Goal: Information Seeking & Learning: Compare options

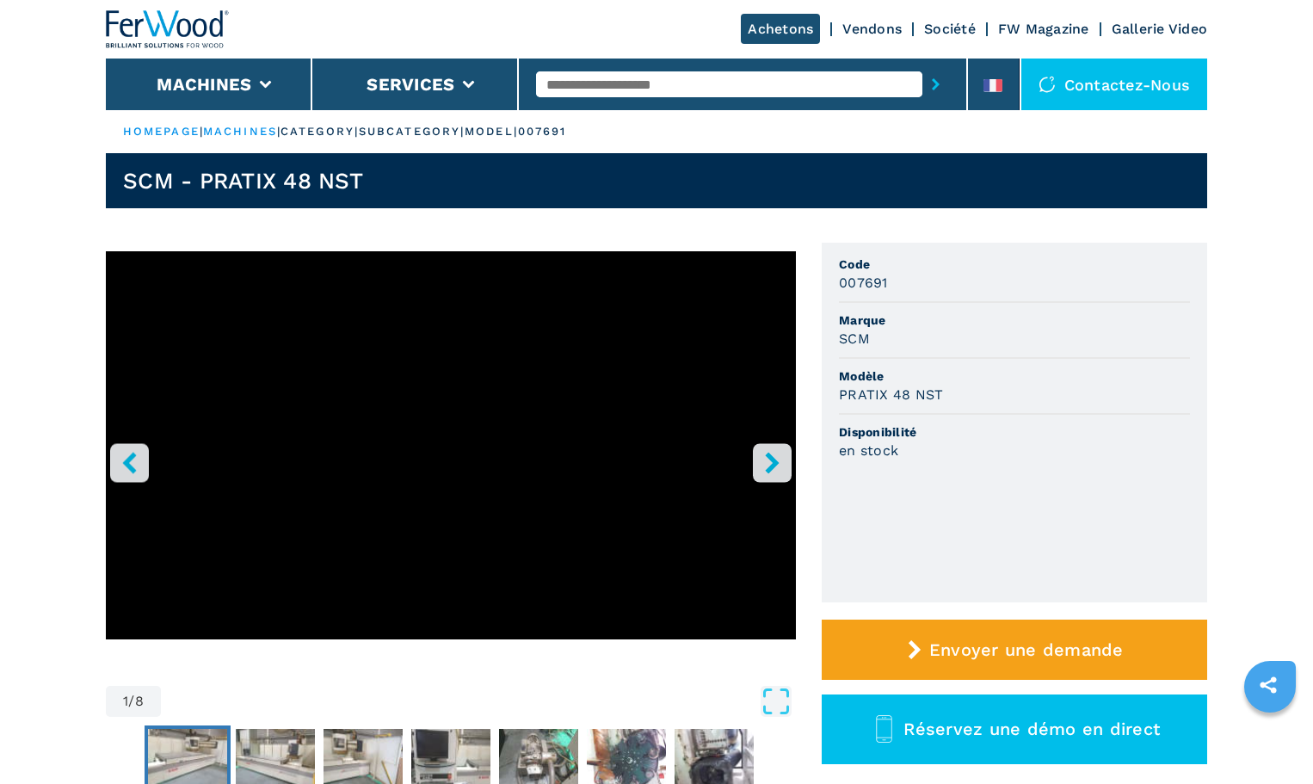
click at [188, 738] on img "Go to Slide 2" at bounding box center [187, 760] width 79 height 62
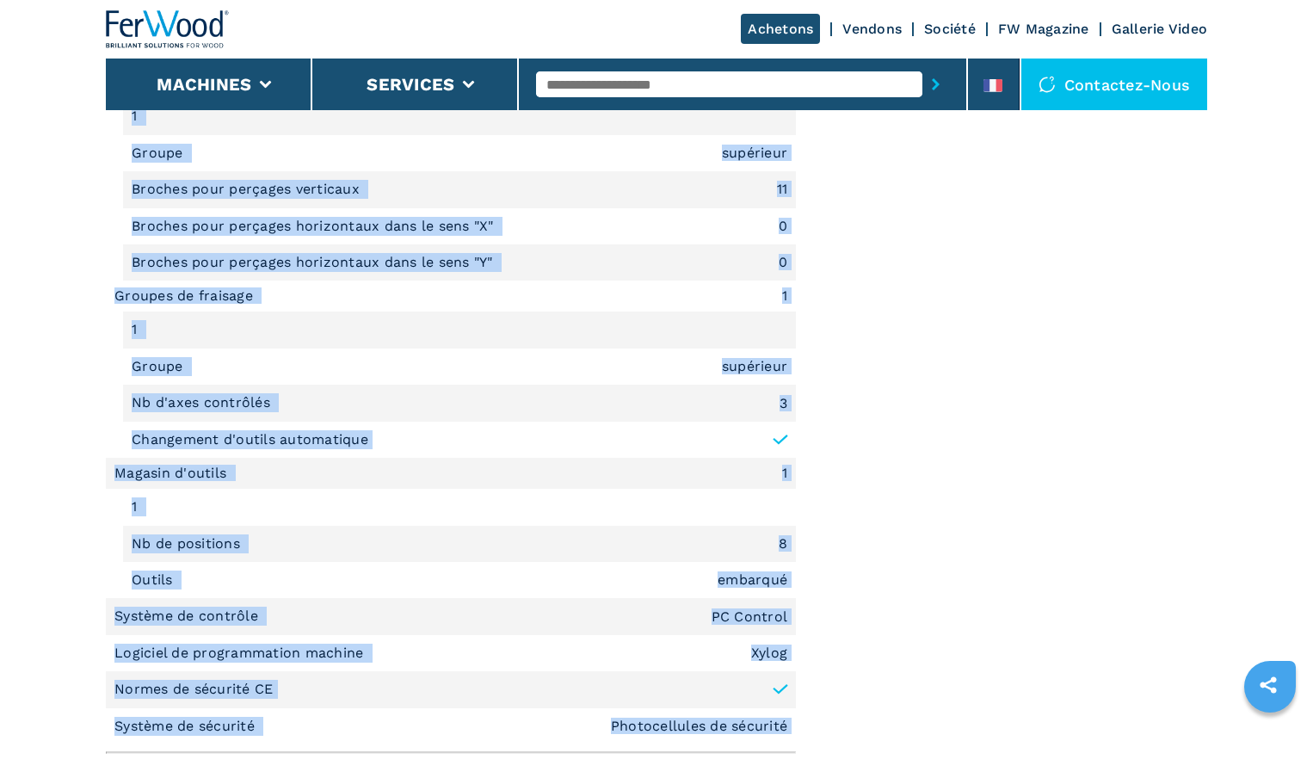
scroll to position [1580, 0]
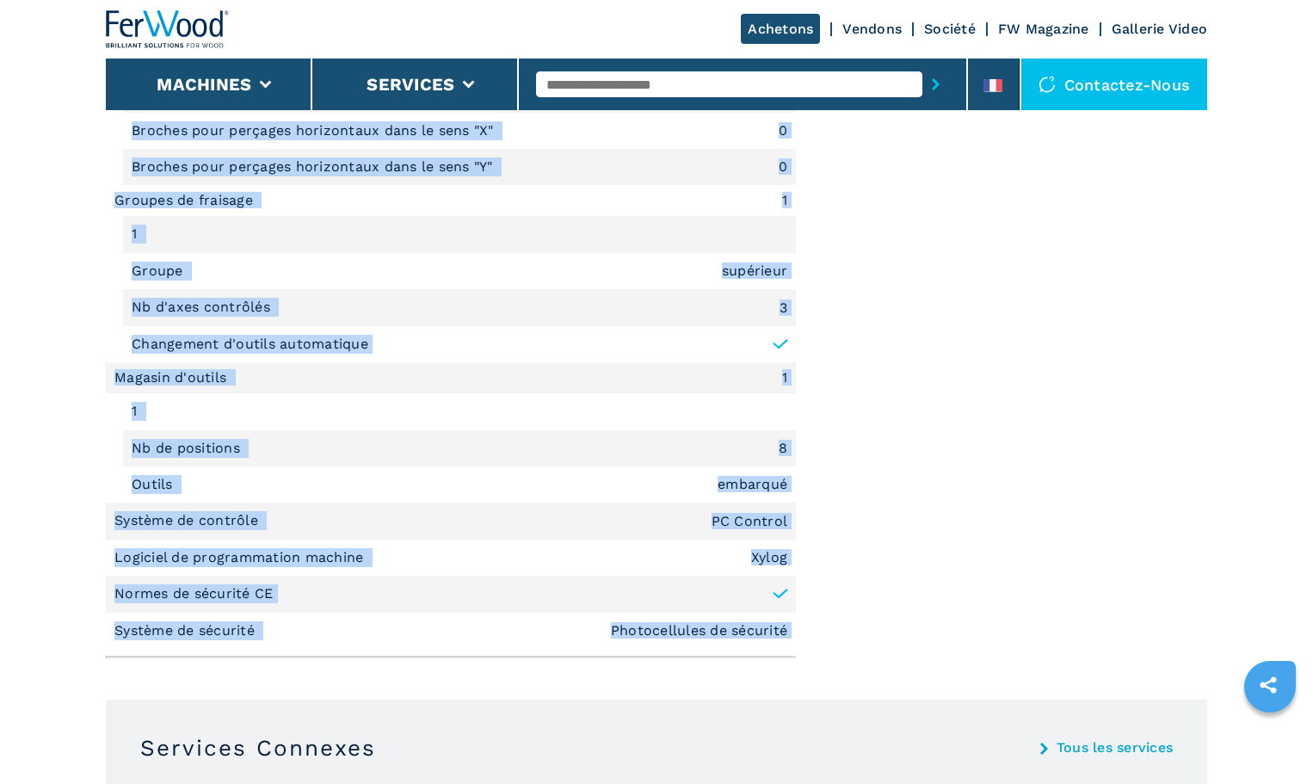
drag, startPoint x: 107, startPoint y: 183, endPoint x: 815, endPoint y: 554, distance: 799.3
copy div "Description rapide Zone d'usinage axe X 2440 mm Zone d'usinage axe Y 1220 mm Pl…"
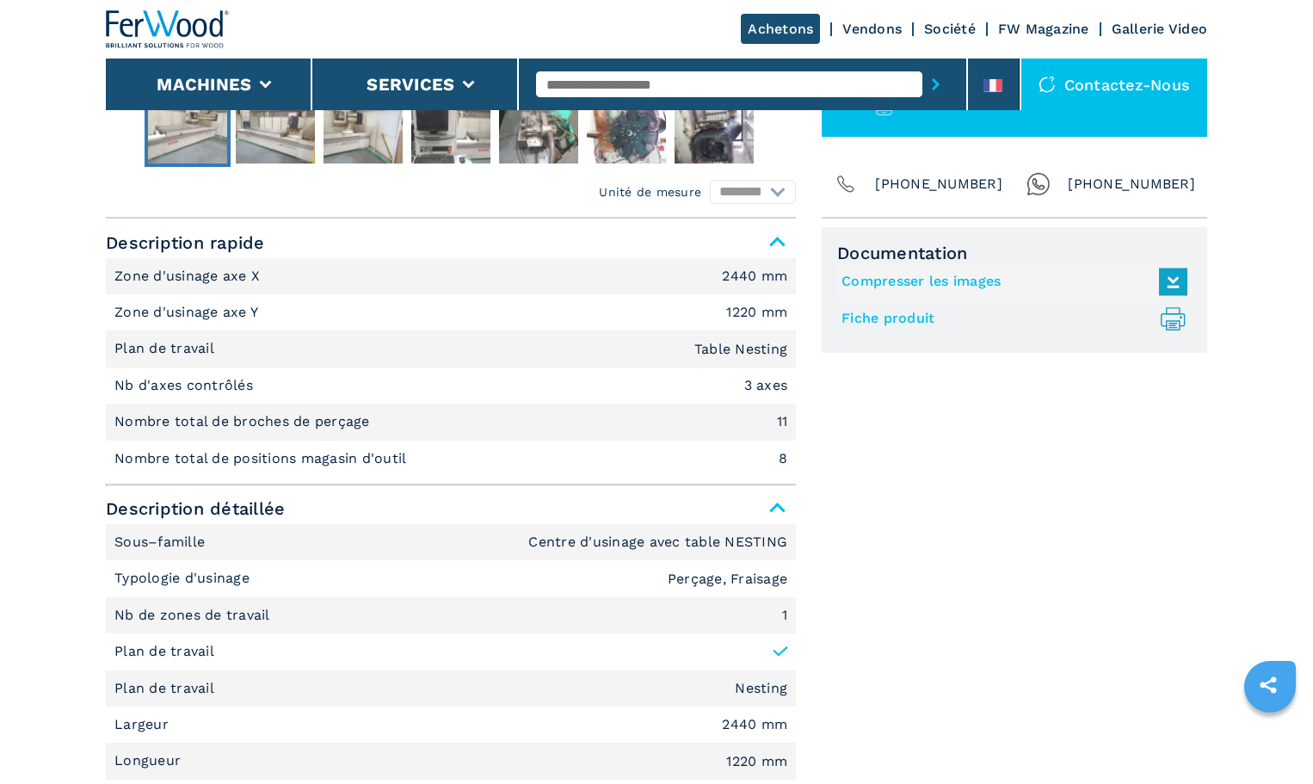
scroll to position [197, 0]
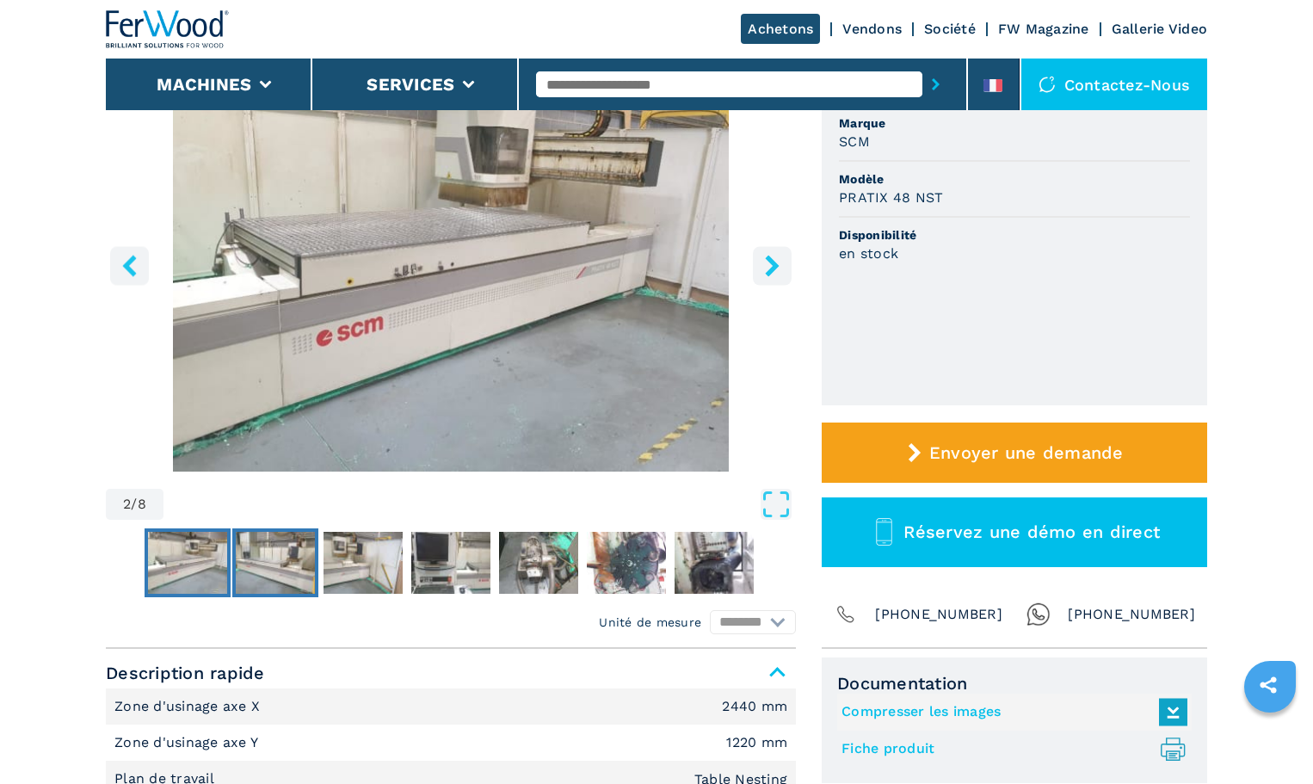
click at [259, 564] on img "Go to Slide 3" at bounding box center [275, 563] width 79 height 62
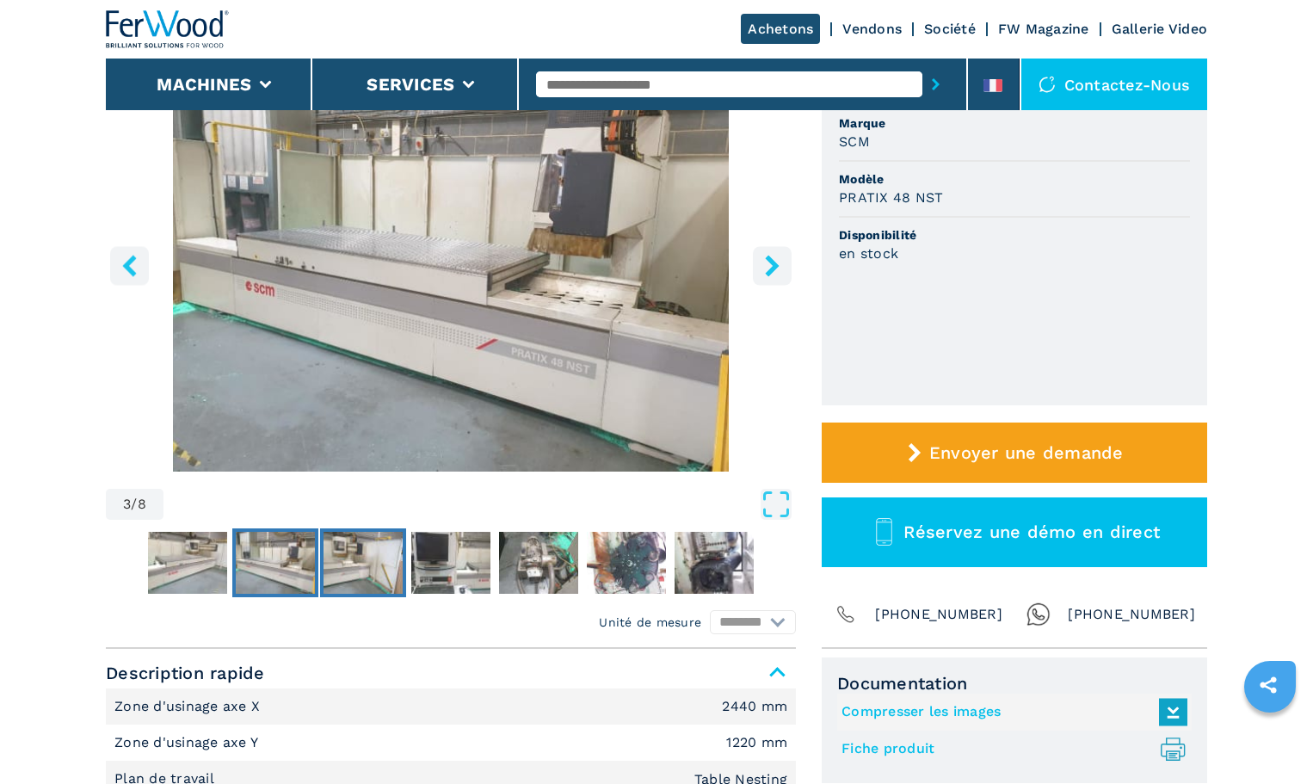
click at [365, 557] on img "Go to Slide 4" at bounding box center [362, 563] width 79 height 62
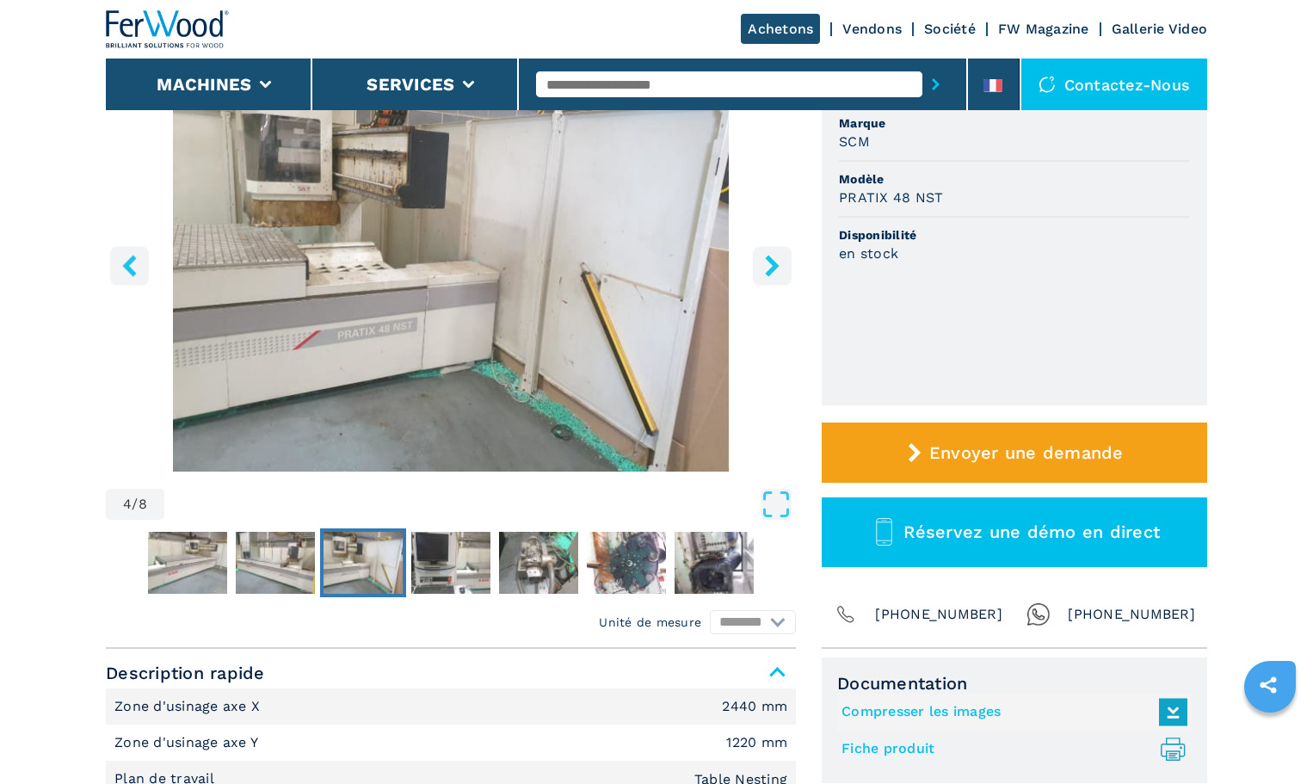
click at [436, 527] on div at bounding box center [451, 562] width 690 height 77
click at [440, 536] on img "Go to Slide 5" at bounding box center [450, 563] width 79 height 62
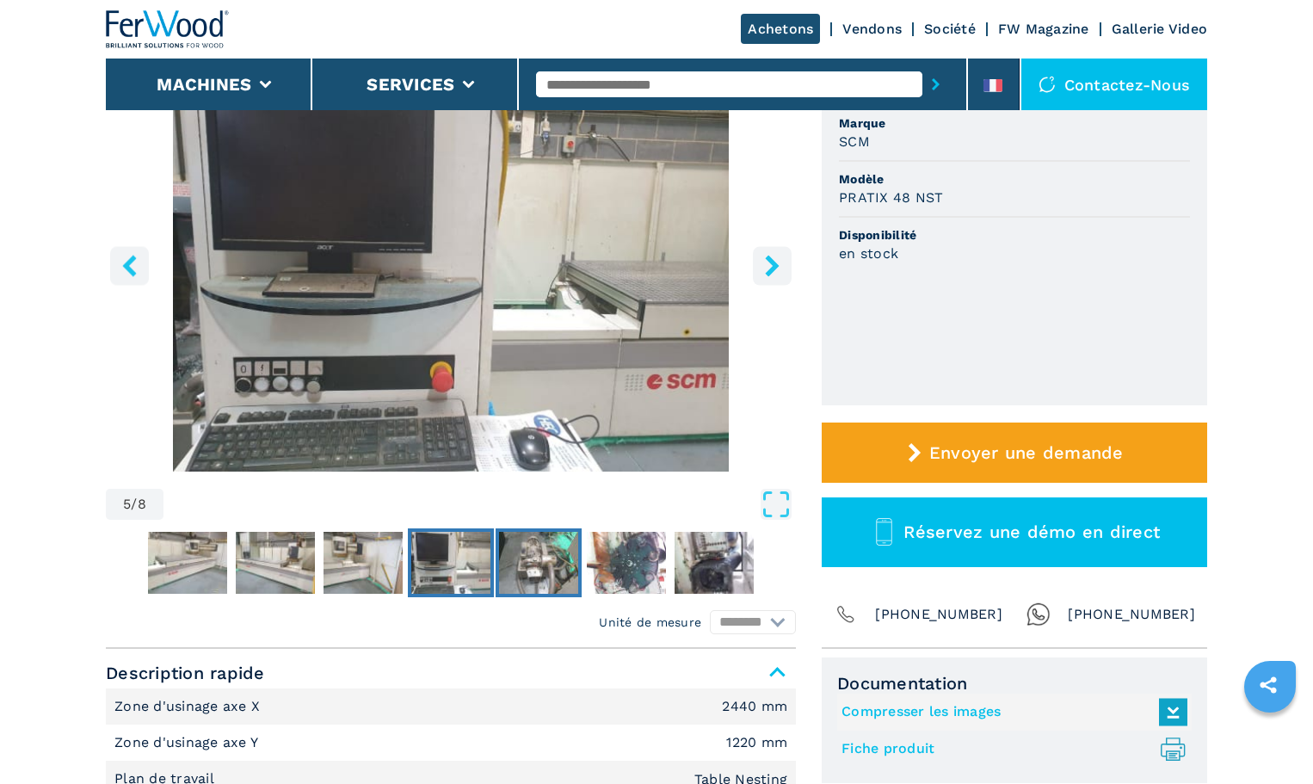
click at [549, 549] on img "Go to Slide 6" at bounding box center [538, 563] width 79 height 62
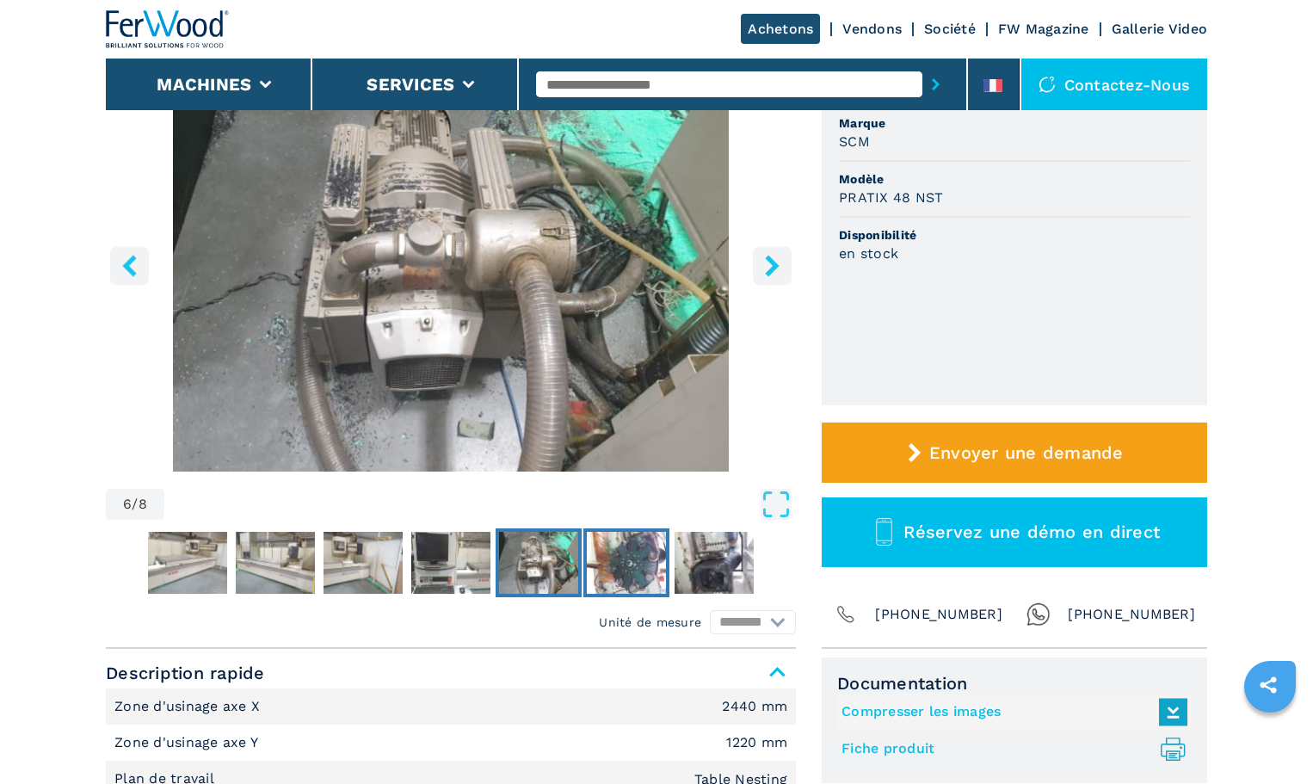
click at [649, 569] on img "Go to Slide 7" at bounding box center [626, 563] width 79 height 62
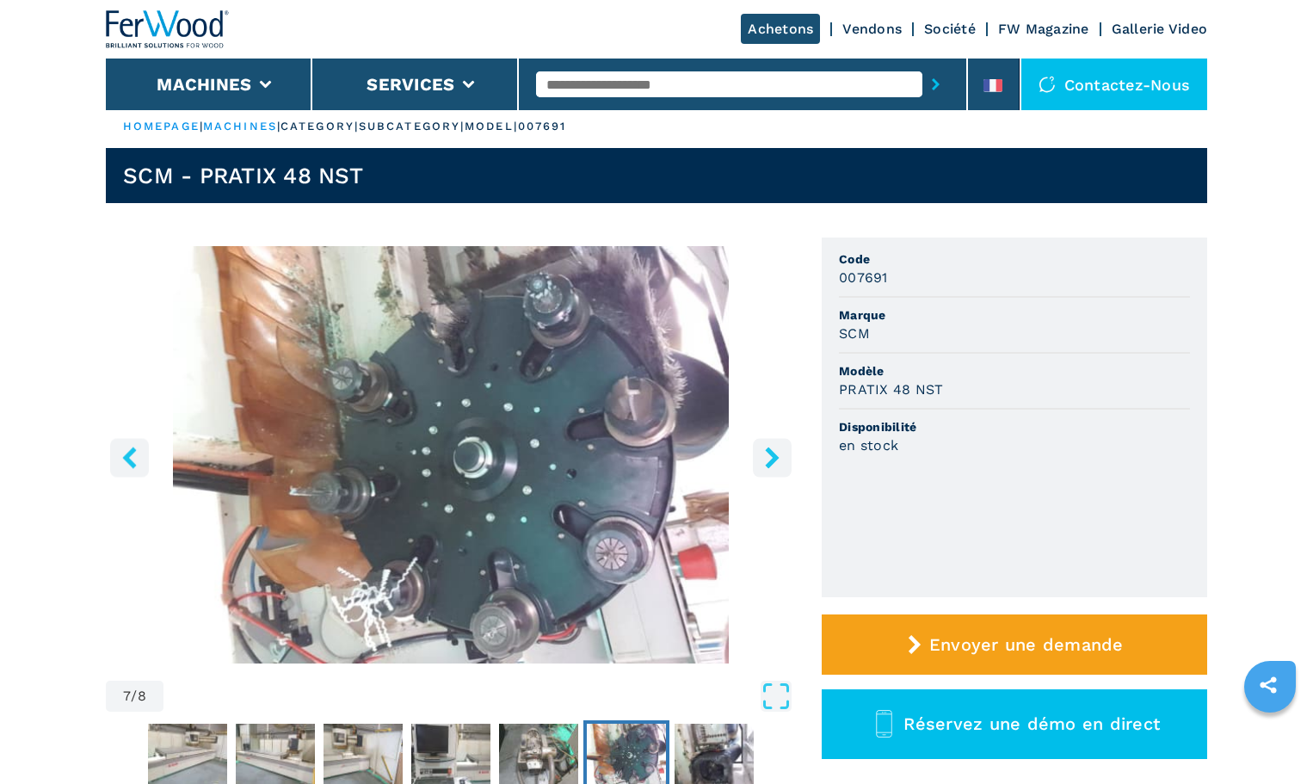
scroll to position [0, 0]
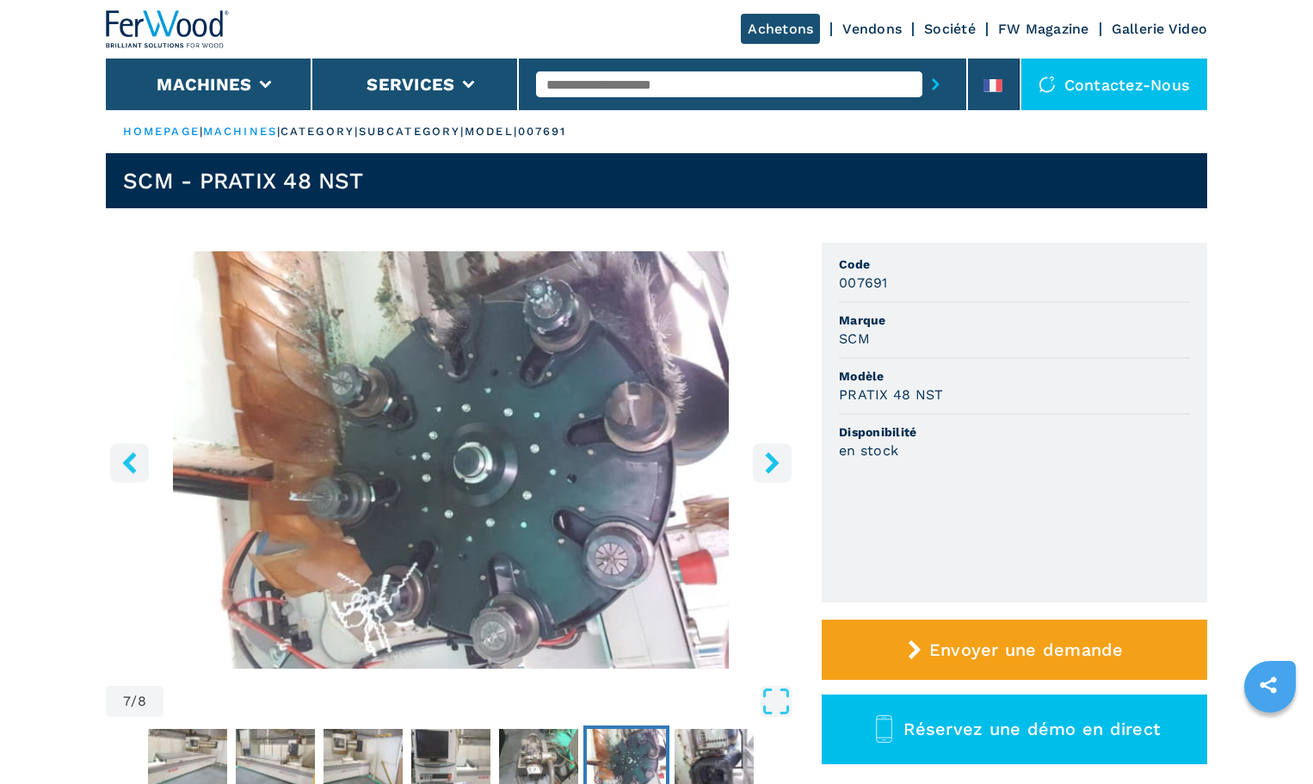
click at [1150, 330] on div "SCM" at bounding box center [1014, 339] width 351 height 20
drag, startPoint x: 123, startPoint y: 181, endPoint x: 359, endPoint y: 174, distance: 235.8
click at [359, 174] on h1 "SCM - PRATIX 48 NST" at bounding box center [243, 181] width 240 height 28
copy h1 "SCM - PRATIX 48 NST"
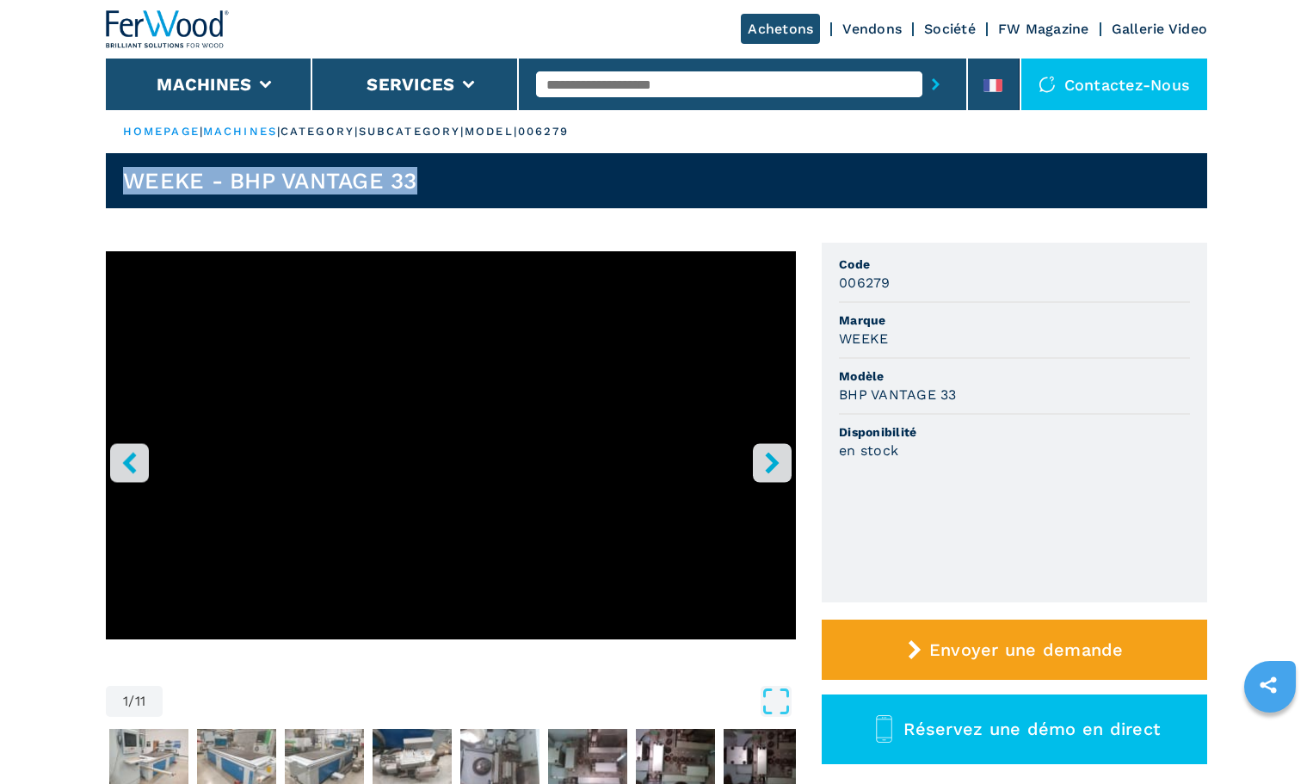
drag, startPoint x: 427, startPoint y: 187, endPoint x: 125, endPoint y: 185, distance: 302.0
click at [125, 185] on header "WEEKE - BHP VANTAGE 33" at bounding box center [656, 180] width 1101 height 55
copy h1 "WEEKE - BHP VANTAGE 33"
click at [465, 194] on header "WEEKE - BHP VANTAGE 33" at bounding box center [656, 180] width 1101 height 55
drag, startPoint x: 366, startPoint y: 183, endPoint x: 114, endPoint y: 187, distance: 251.2
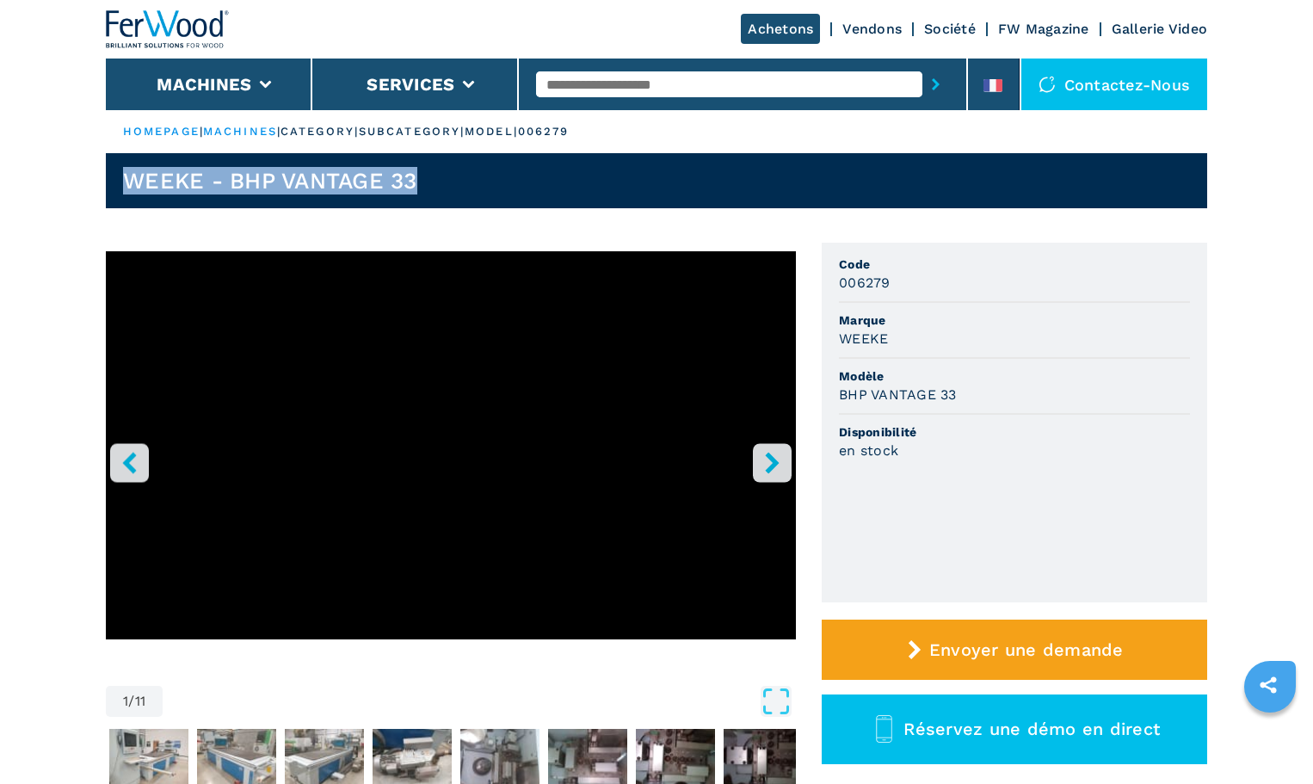
click at [114, 187] on header "WEEKE - BHP VANTAGE 33" at bounding box center [656, 180] width 1101 height 55
copy h1 "WEEKE - BHP VANTAGE 33"
click at [163, 757] on img "Go to Slide 2" at bounding box center [148, 760] width 79 height 62
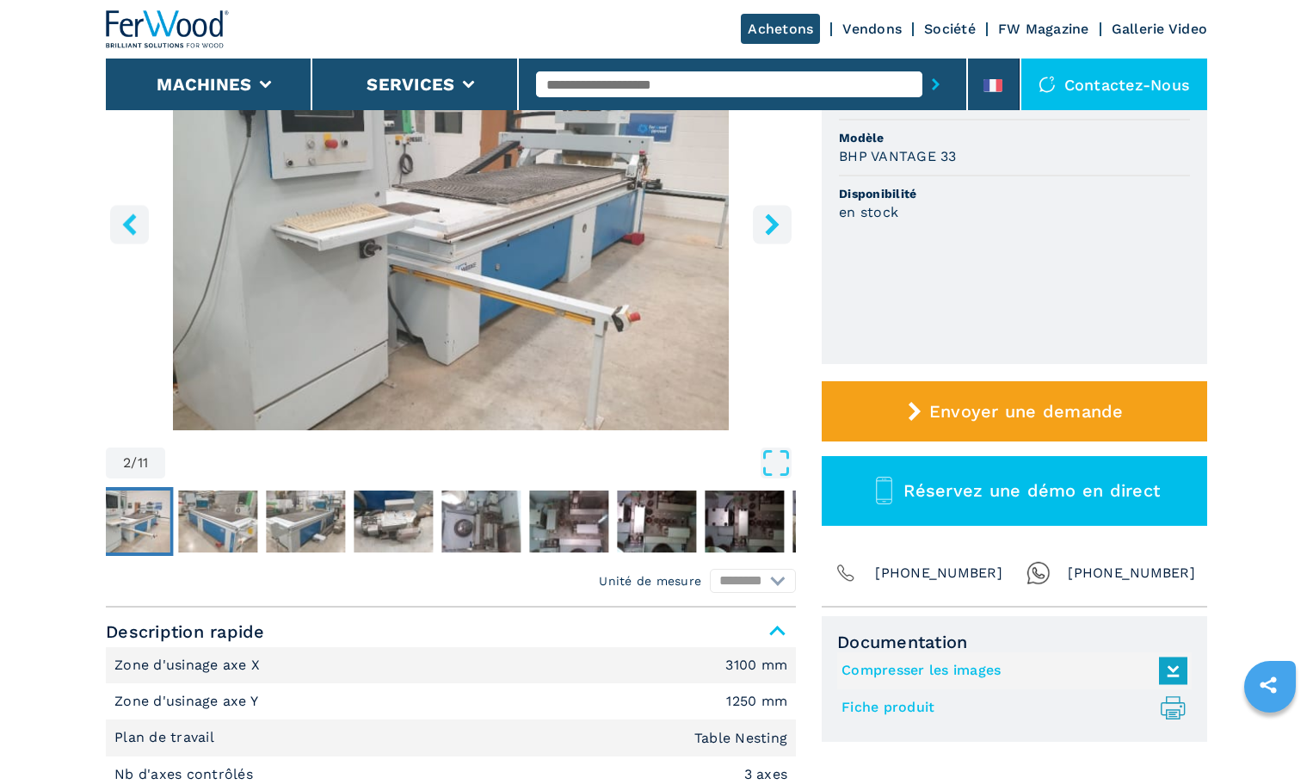
scroll to position [237, 0]
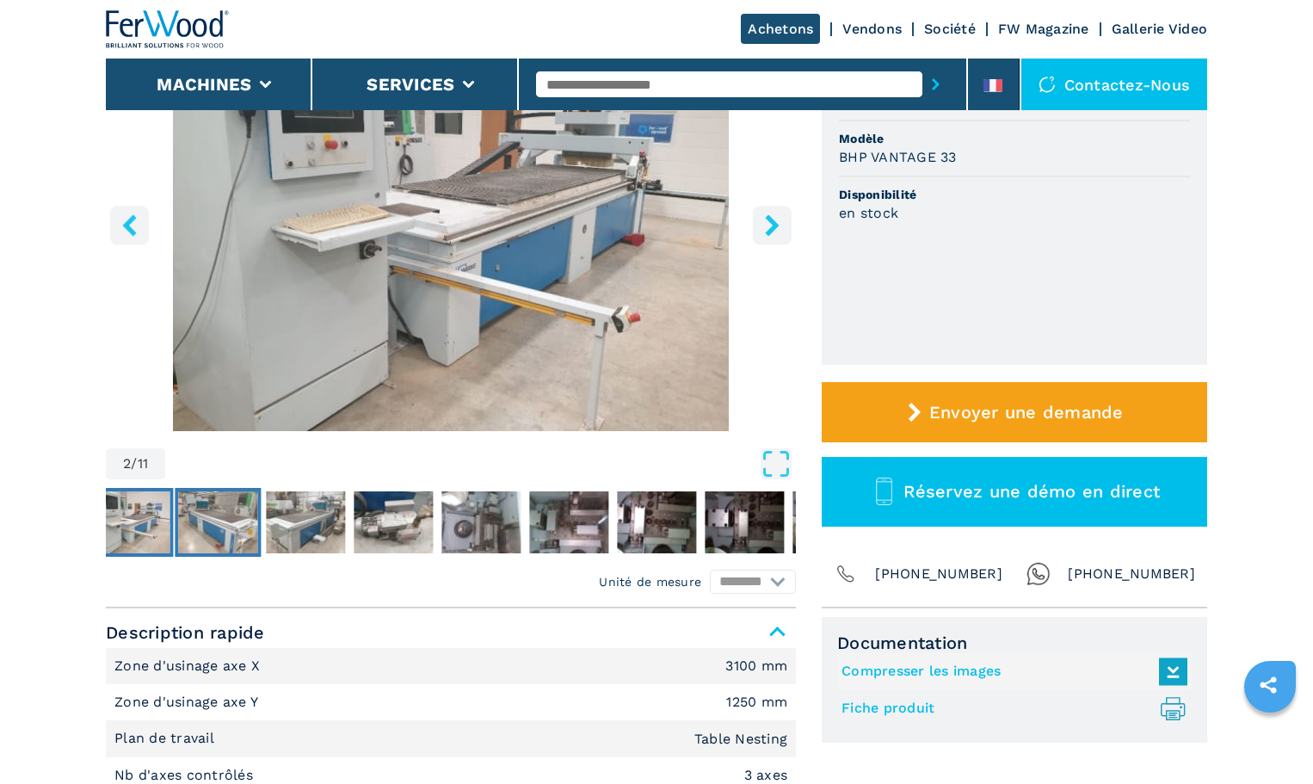
click at [225, 506] on img "Go to Slide 3" at bounding box center [217, 522] width 79 height 62
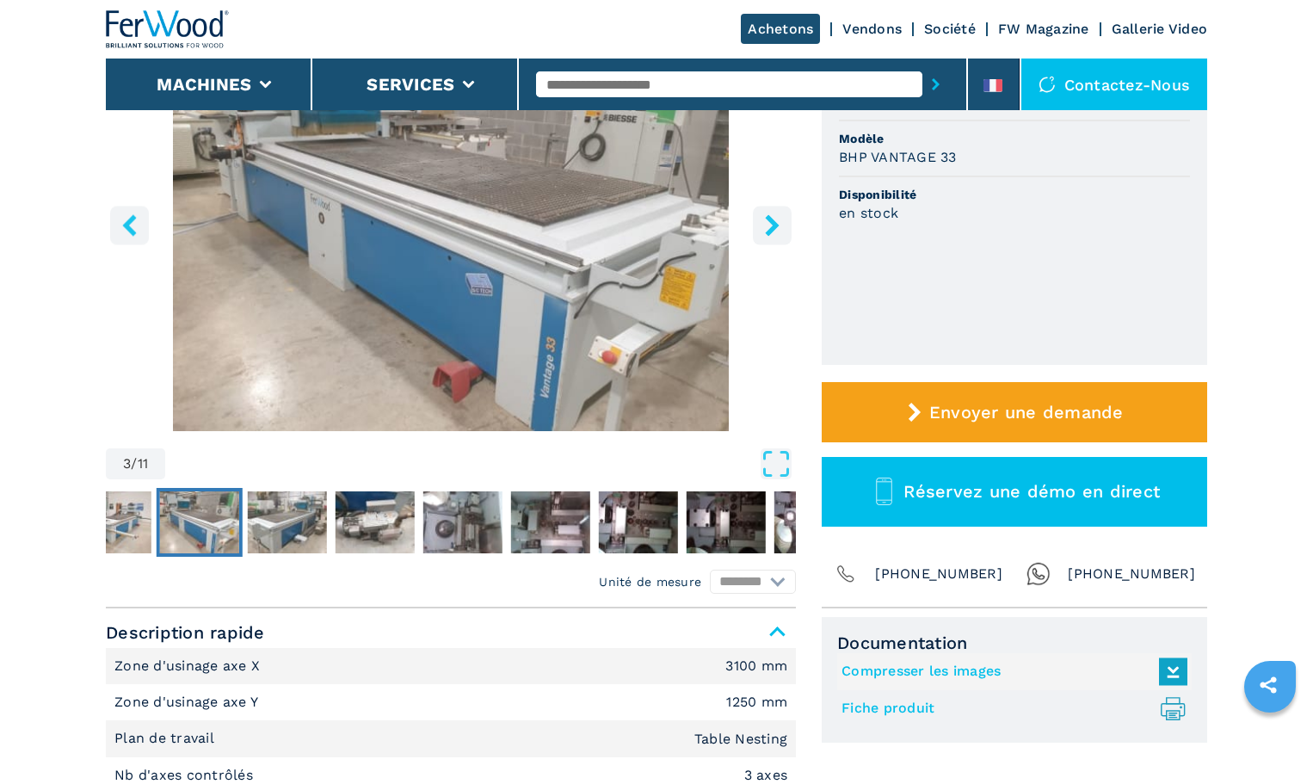
click at [210, 579] on div "Unité de mesure ******** *********" at bounding box center [451, 582] width 690 height 24
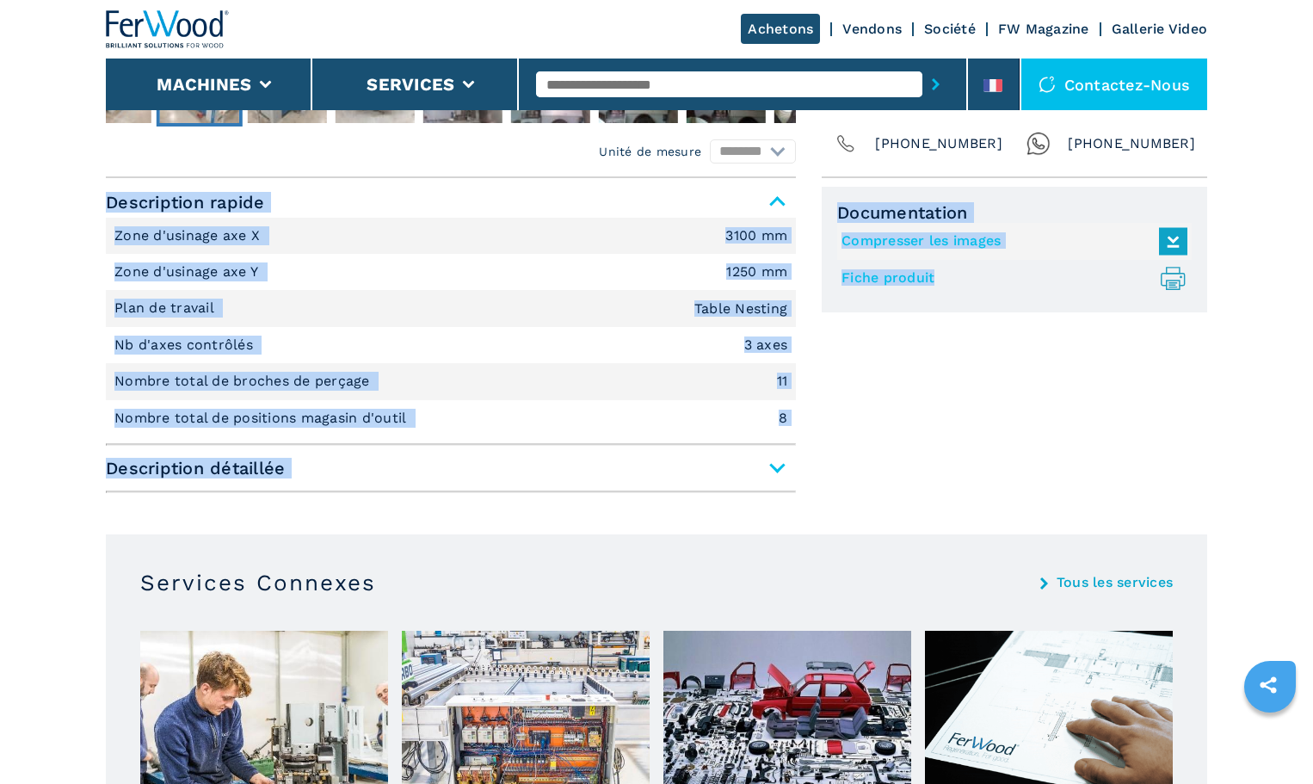
drag, startPoint x: 104, startPoint y: 198, endPoint x: 933, endPoint y: 453, distance: 867.0
click at [933, 453] on main "HOMEPAGE | machines | category | subcategory | model | 006279 WEEKE - BHP VANTA…" at bounding box center [656, 445] width 1313 height 2226
click at [773, 467] on span "Description détaillée" at bounding box center [451, 468] width 690 height 31
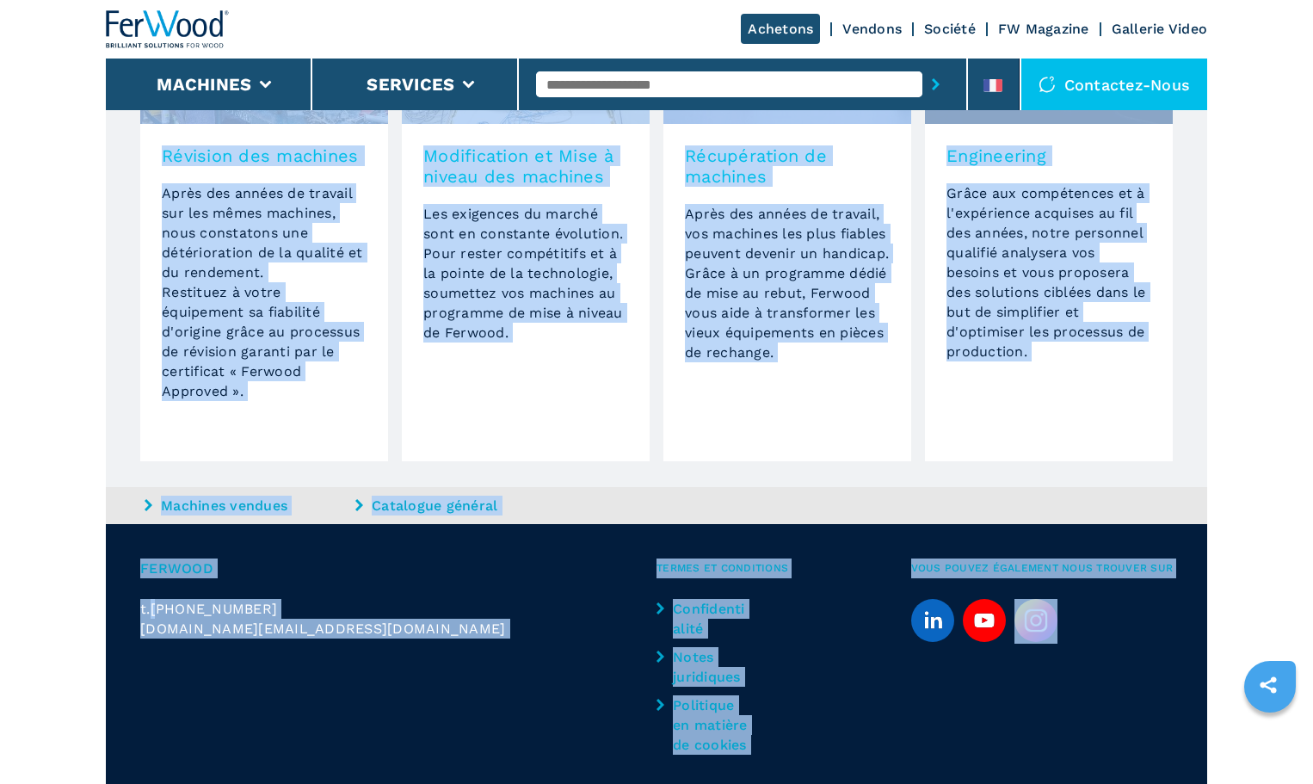
scroll to position [2769, 0]
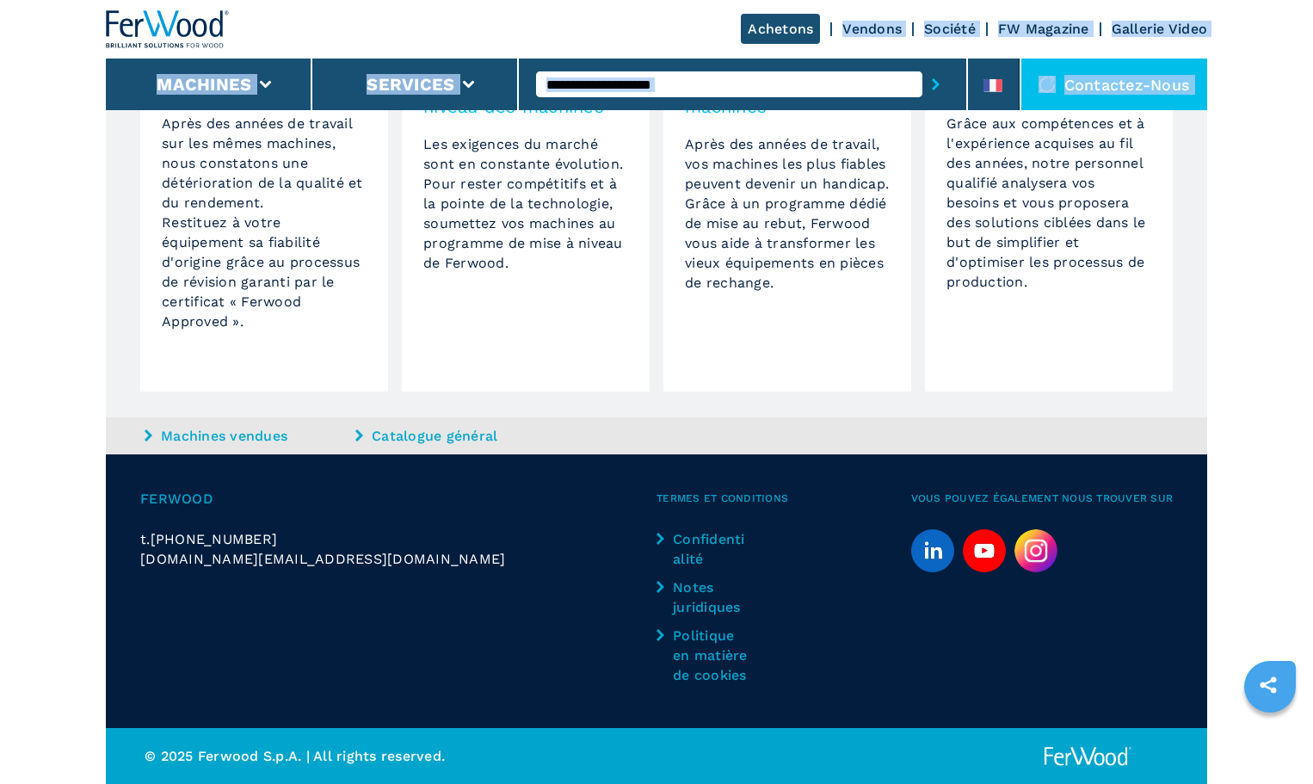
drag, startPoint x: 102, startPoint y: 204, endPoint x: 823, endPoint y: 51, distance: 737.9
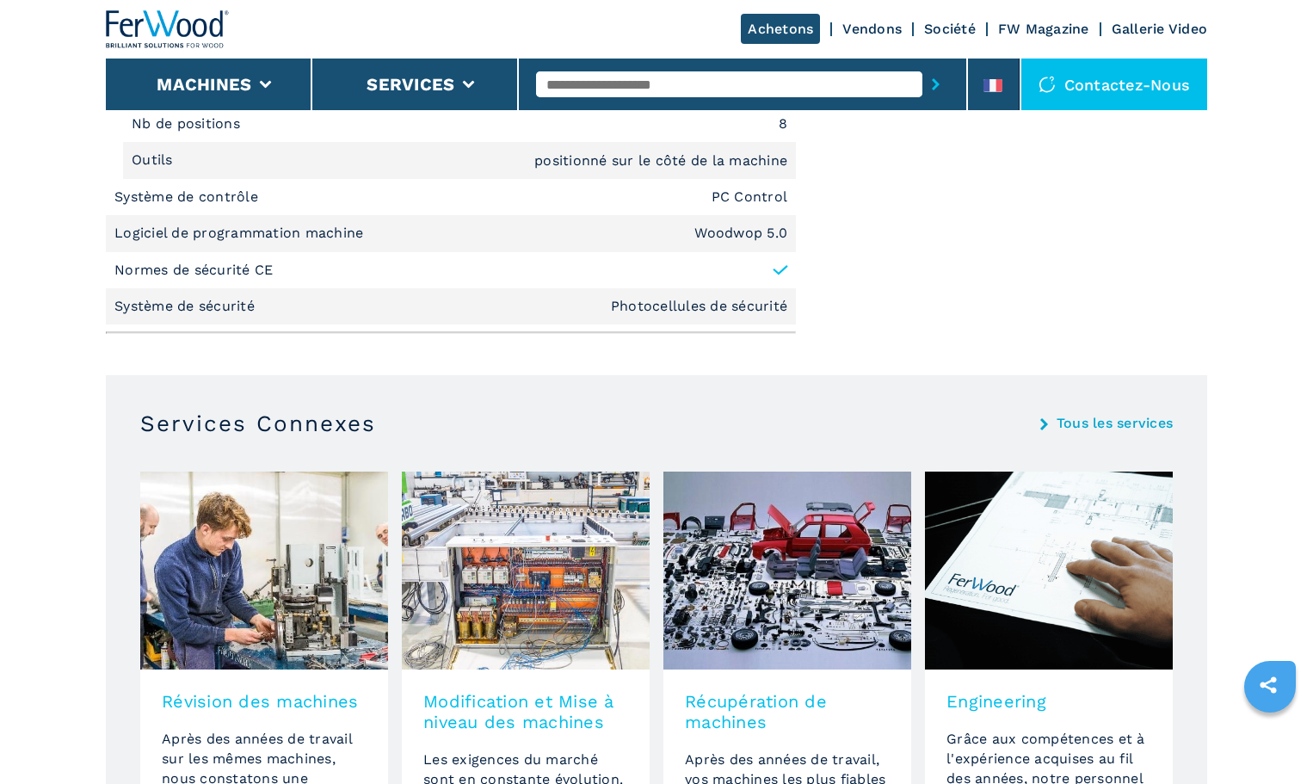
scroll to position [1823, 0]
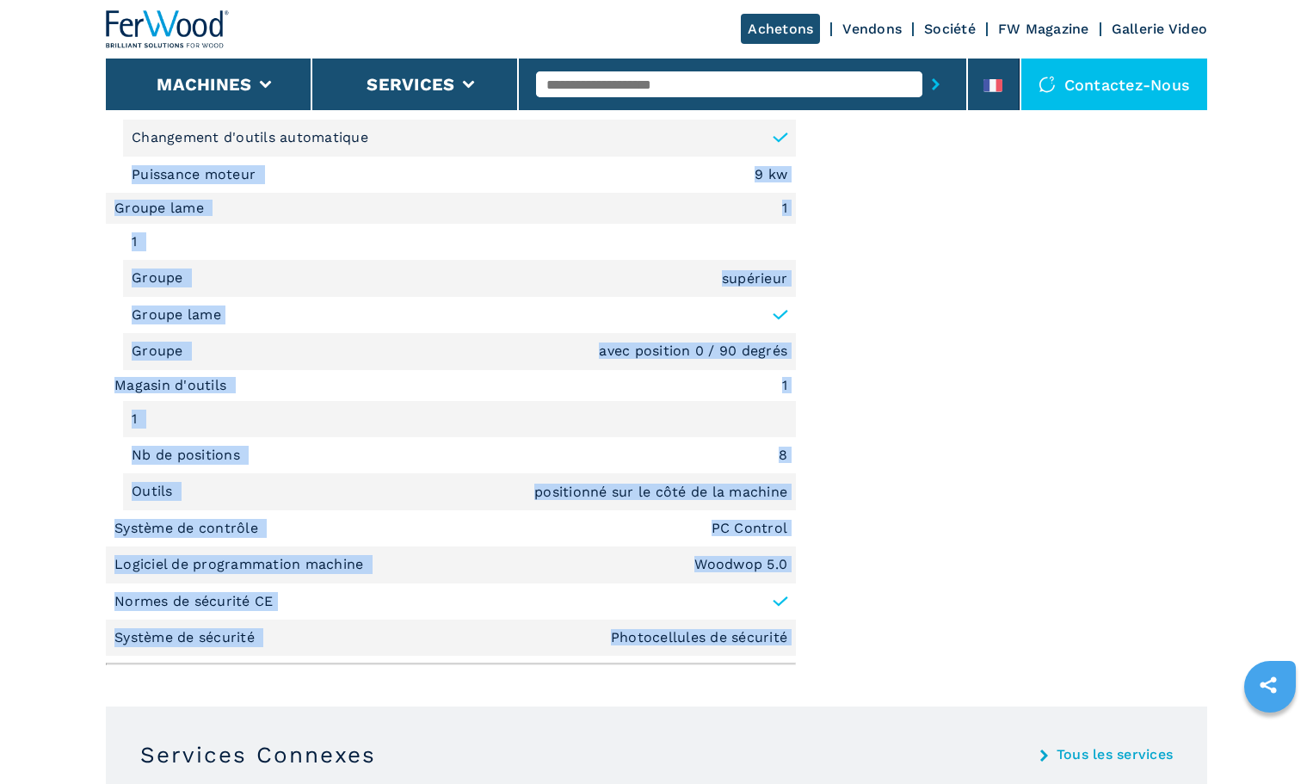
drag, startPoint x: 821, startPoint y: 647, endPoint x: 621, endPoint y: 126, distance: 557.4
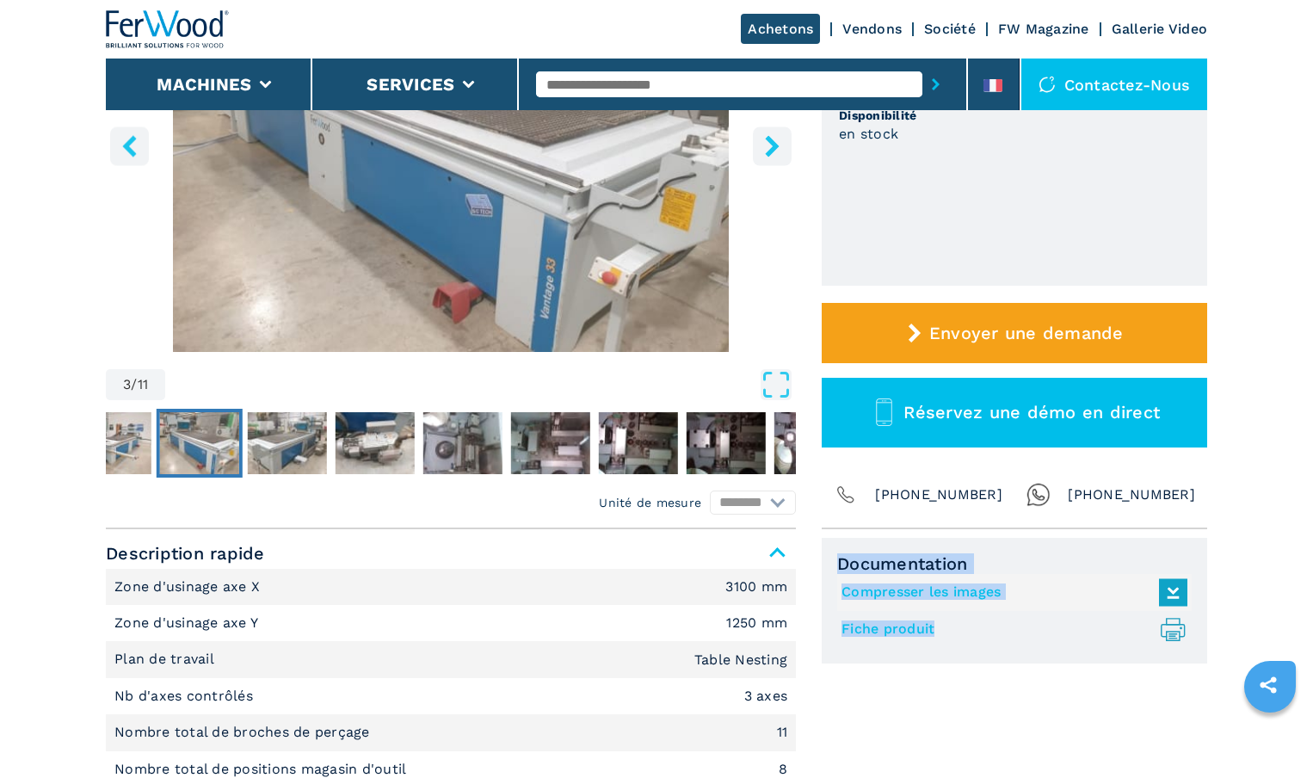
scroll to position [0, 0]
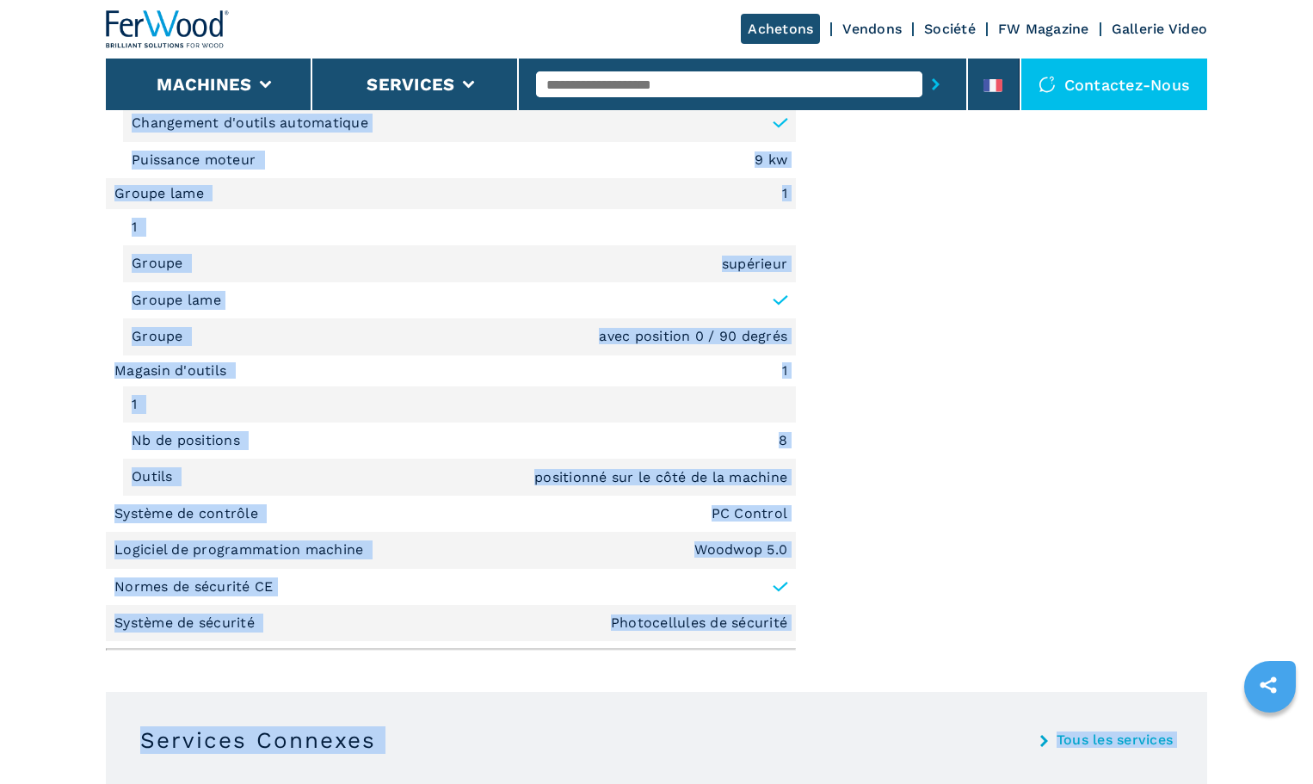
scroll to position [1948, 0]
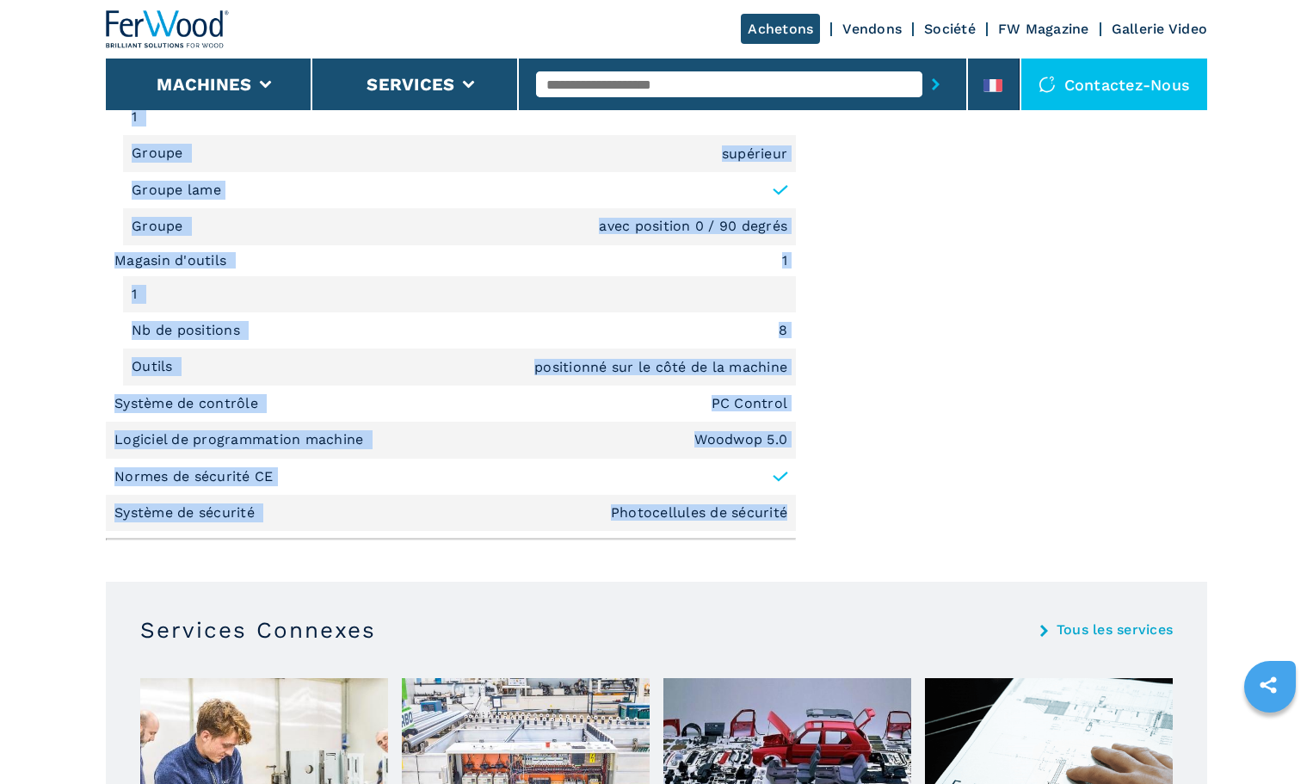
drag, startPoint x: 110, startPoint y: 180, endPoint x: 797, endPoint y: 519, distance: 765.7
copy div "Description rapide Zone d'usinage axe X 3100 mm Zone d'usinage axe Y 1250 mm Pl…"
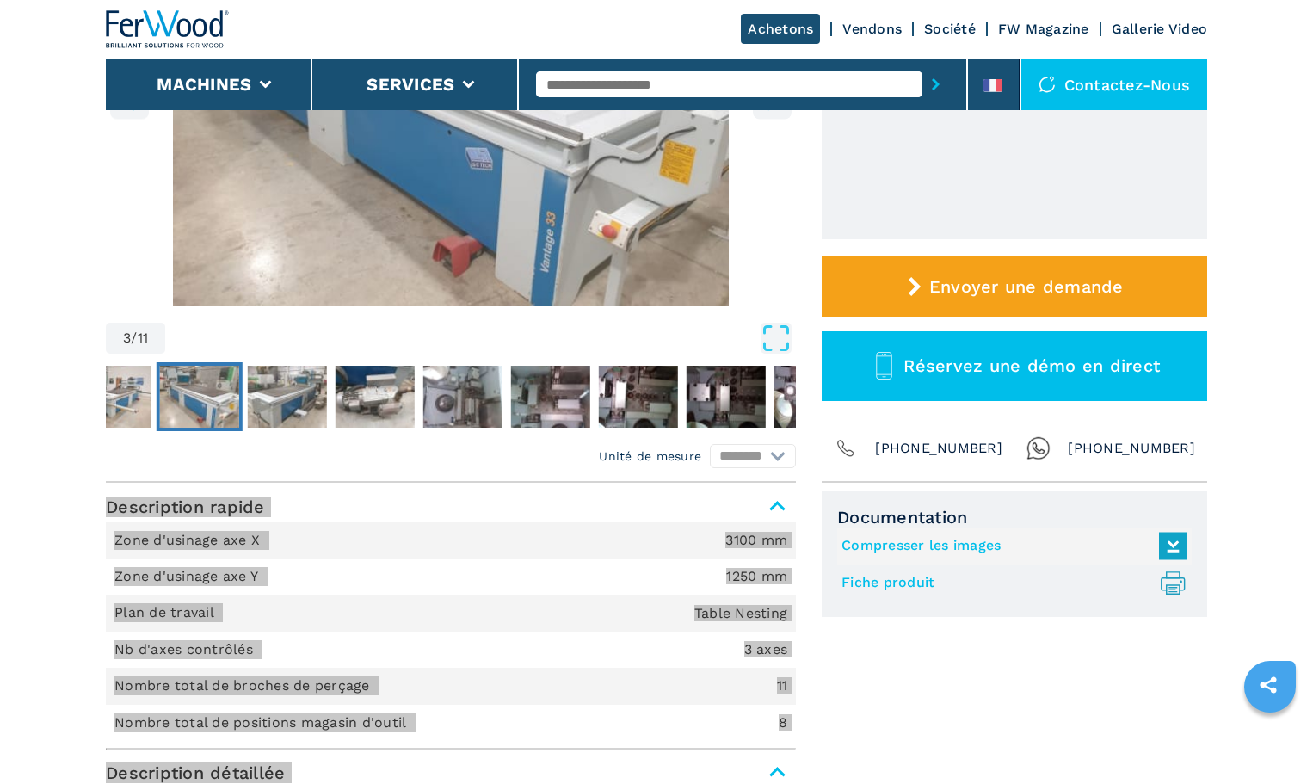
scroll to position [258, 0]
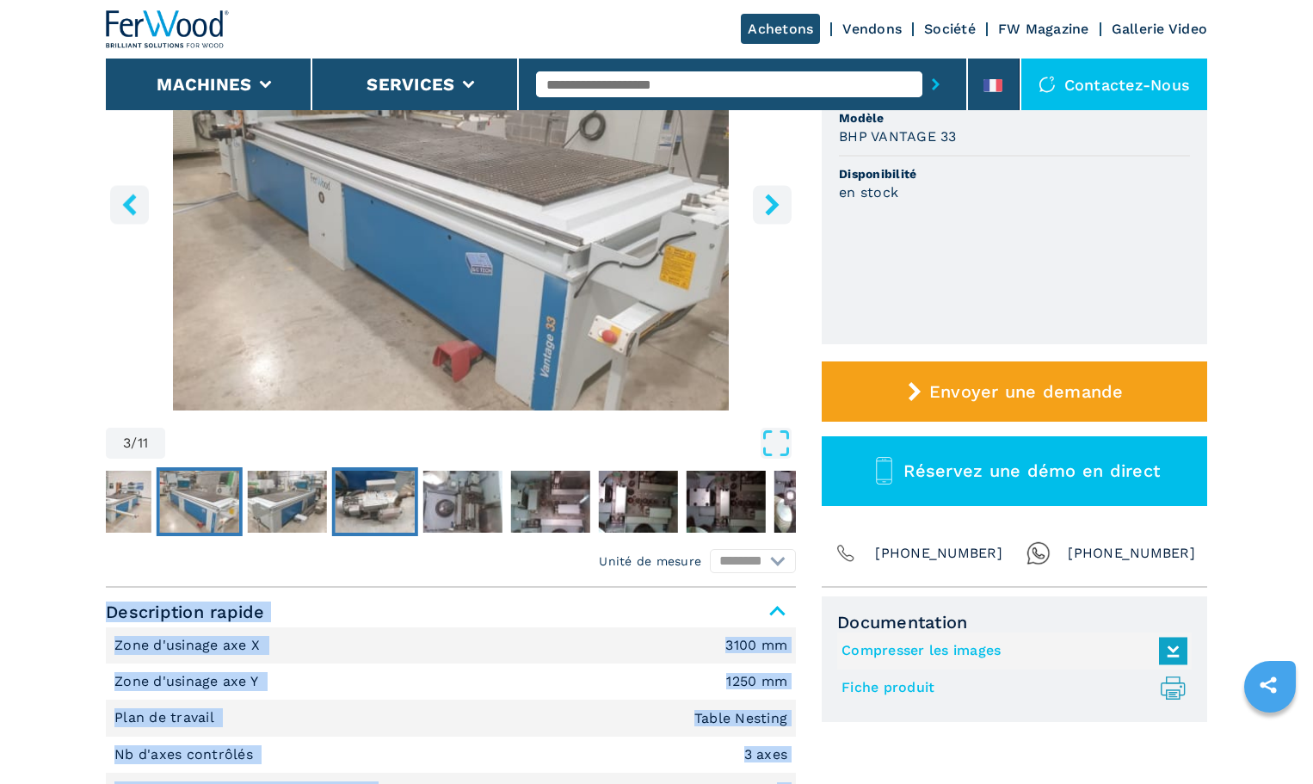
click at [391, 487] on img "Go to Slide 5" at bounding box center [375, 502] width 79 height 62
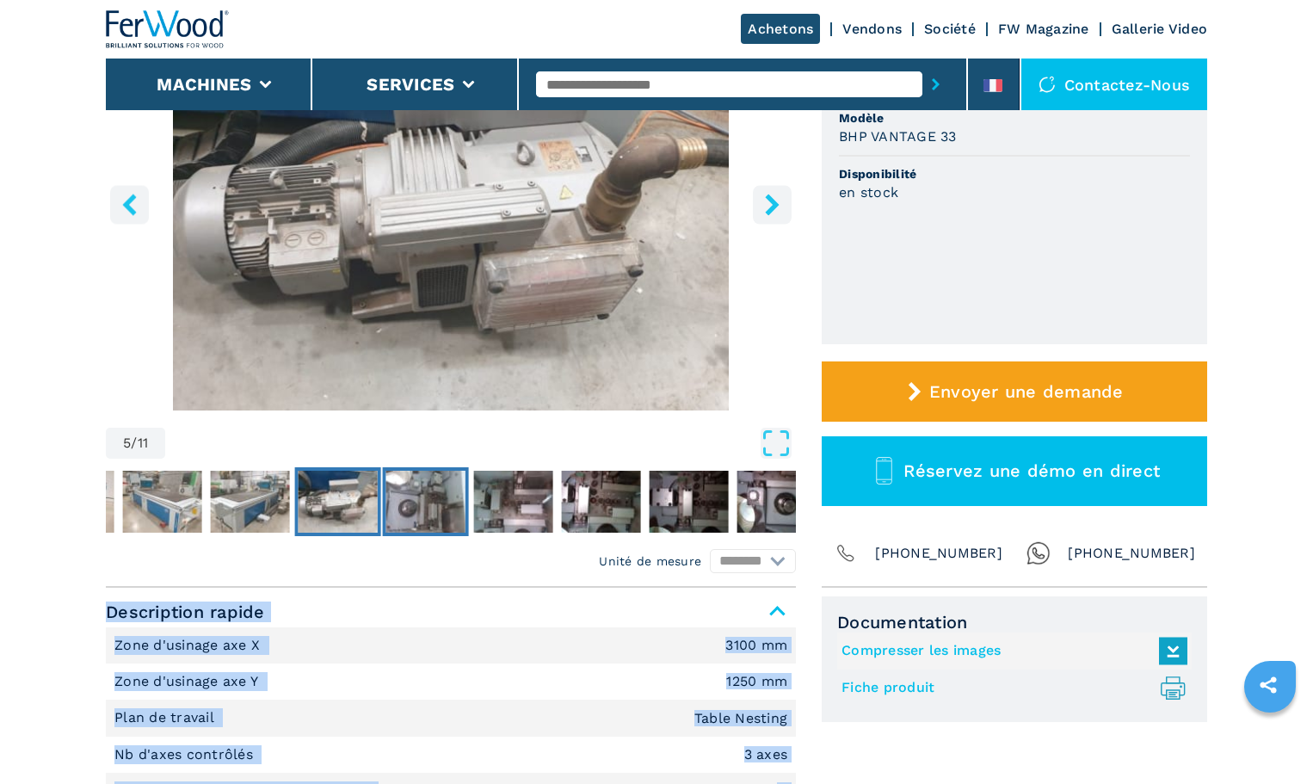
click at [427, 496] on img "Go to Slide 6" at bounding box center [425, 502] width 79 height 62
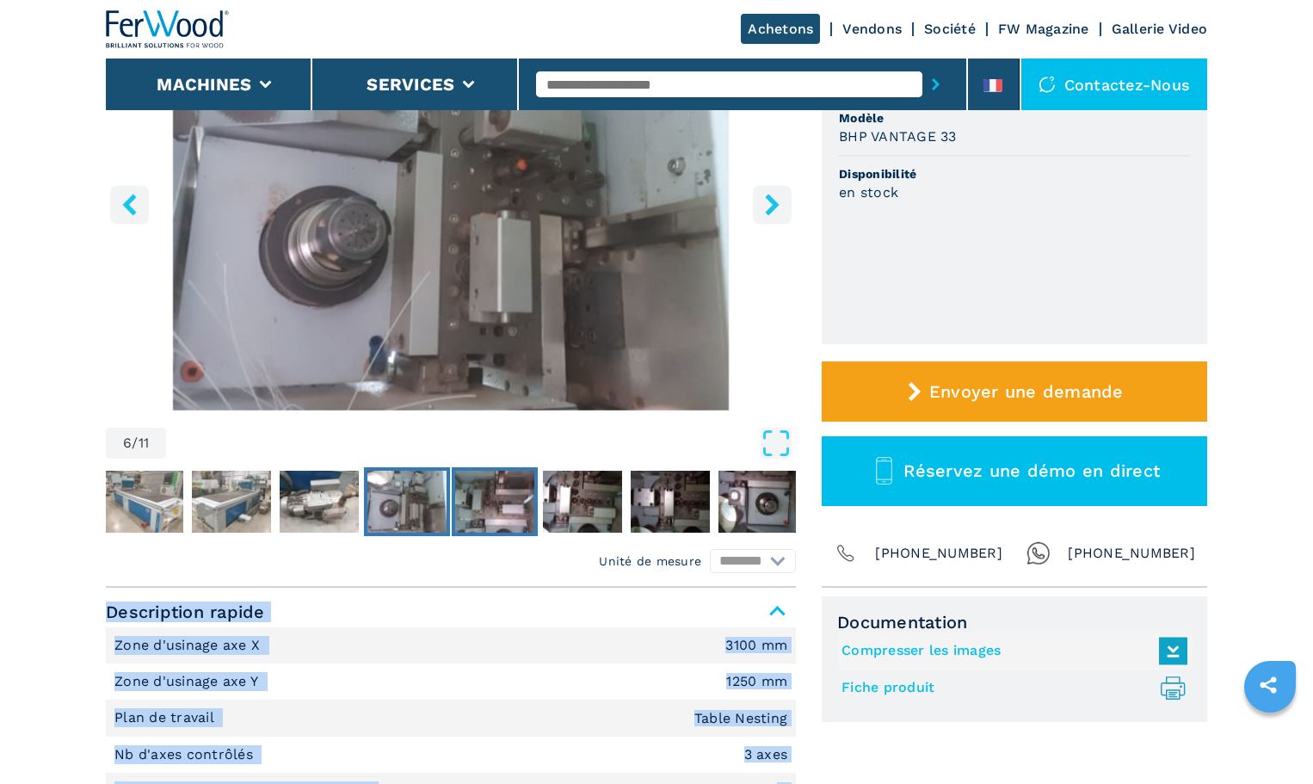
click at [503, 503] on img "Go to Slide 7" at bounding box center [494, 502] width 79 height 62
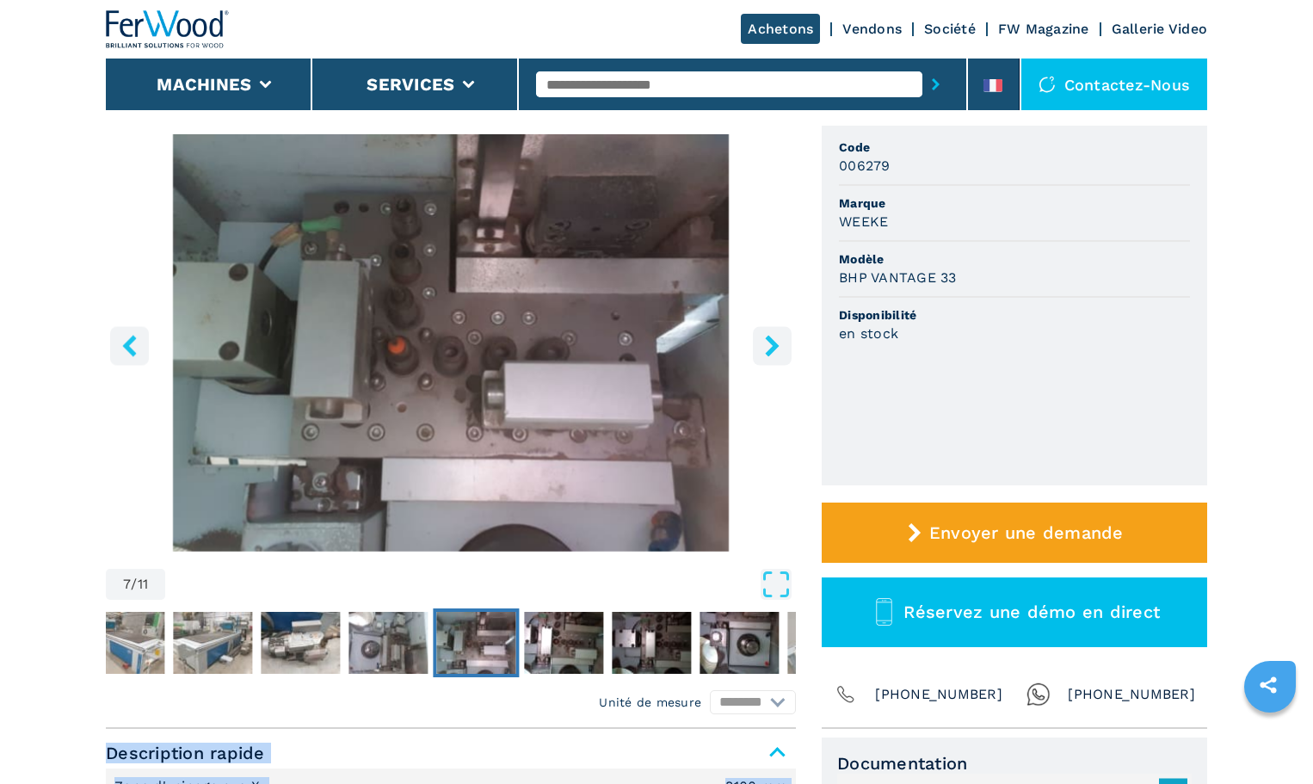
scroll to position [86, 0]
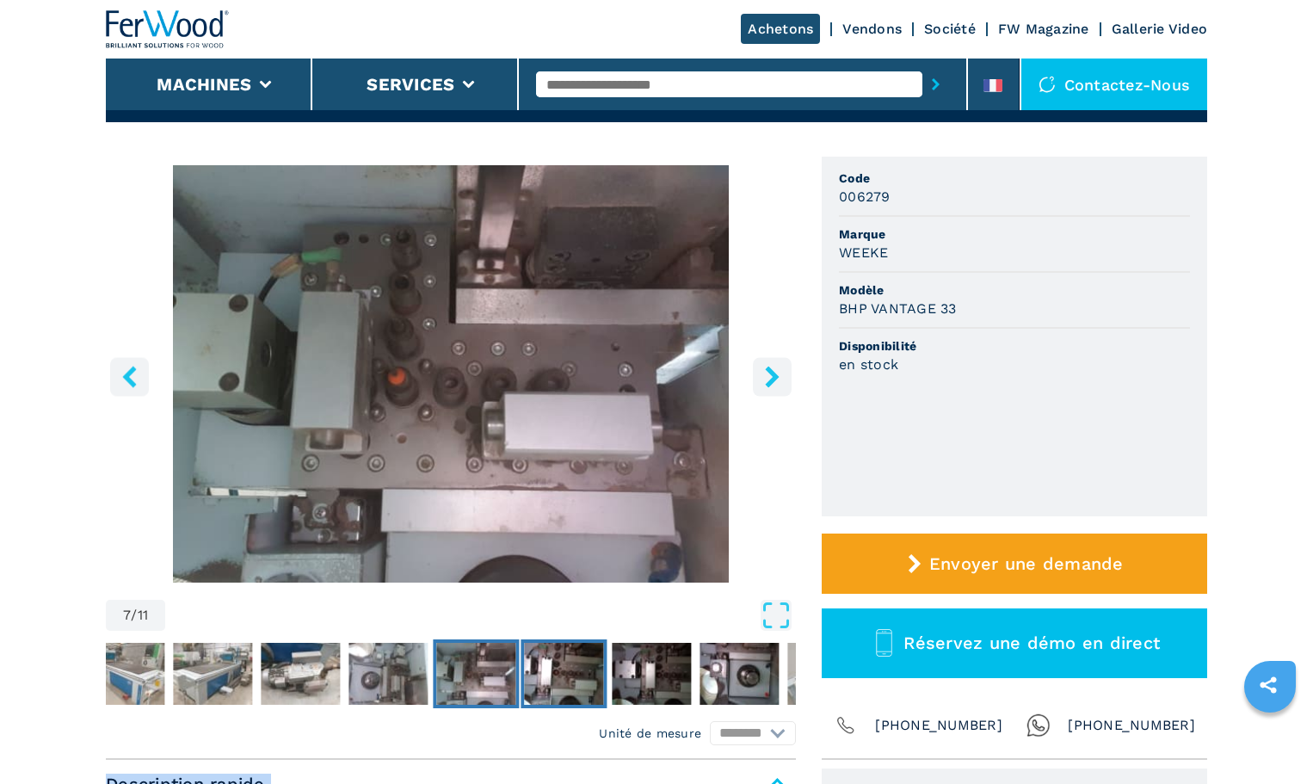
click at [588, 648] on img "Go to Slide 8" at bounding box center [563, 674] width 79 height 62
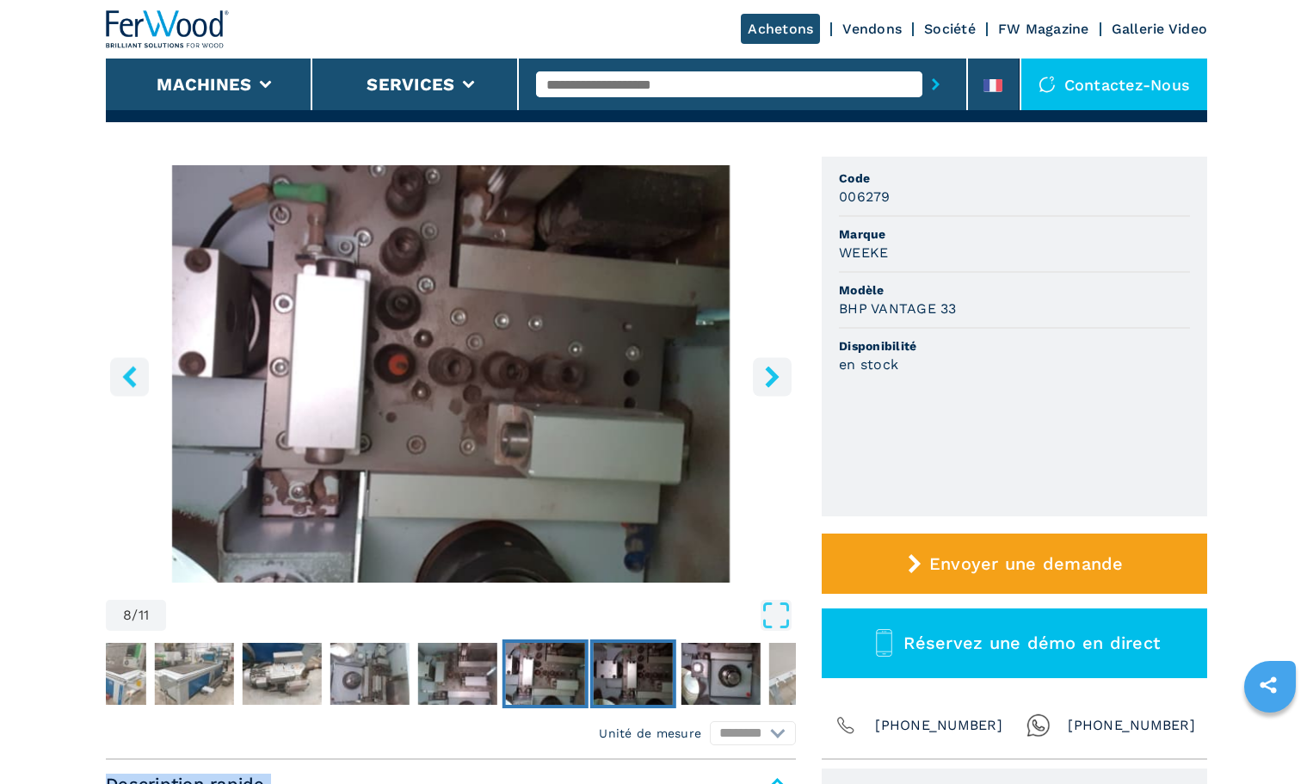
click at [640, 668] on img "Go to Slide 9" at bounding box center [633, 674] width 79 height 62
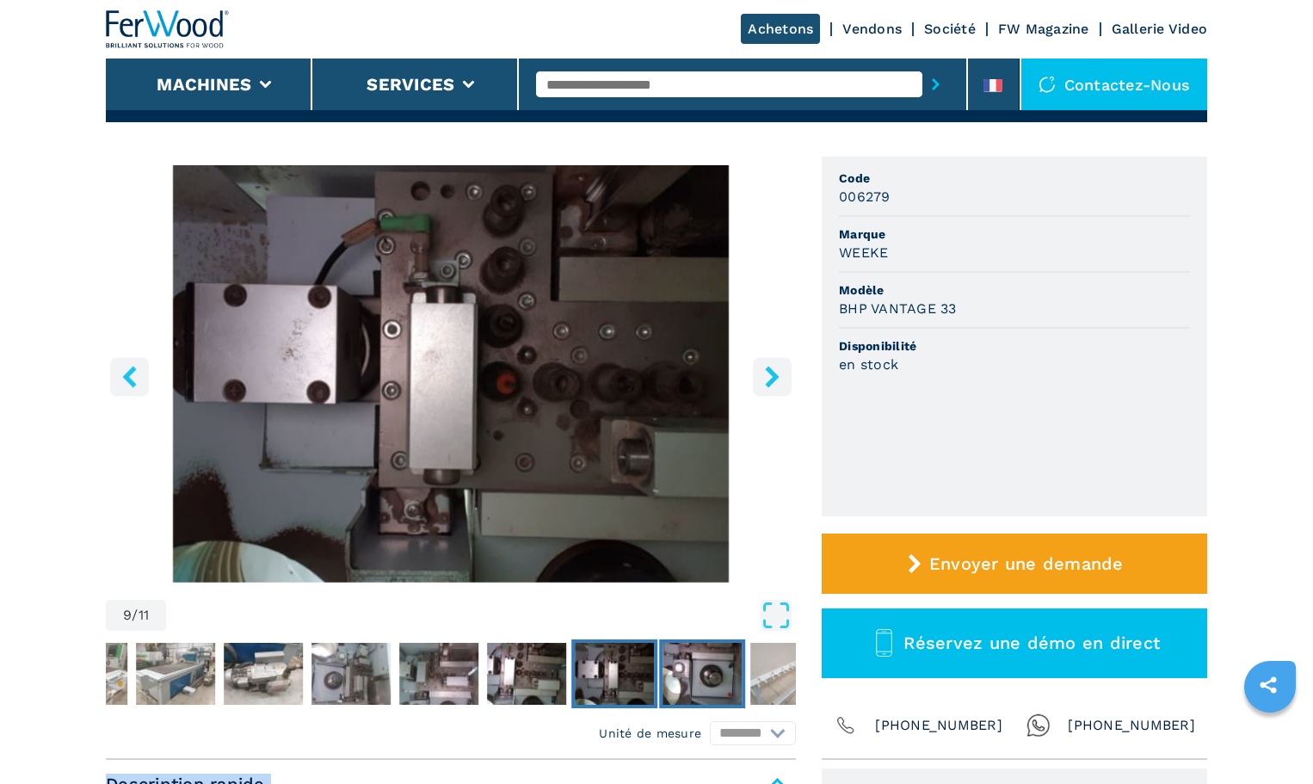
click at [710, 676] on img "Go to Slide 10" at bounding box center [701, 674] width 79 height 62
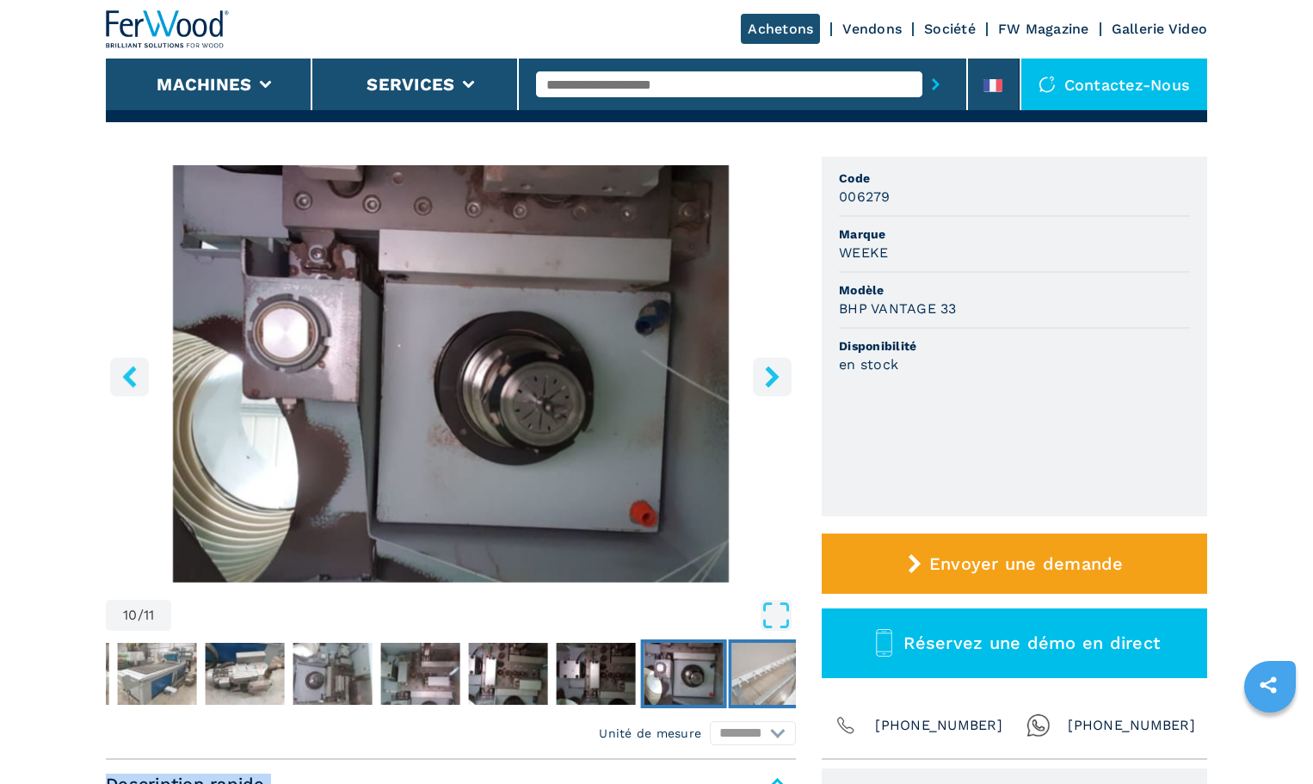
click at [775, 677] on img "Go to Slide 11" at bounding box center [771, 674] width 79 height 62
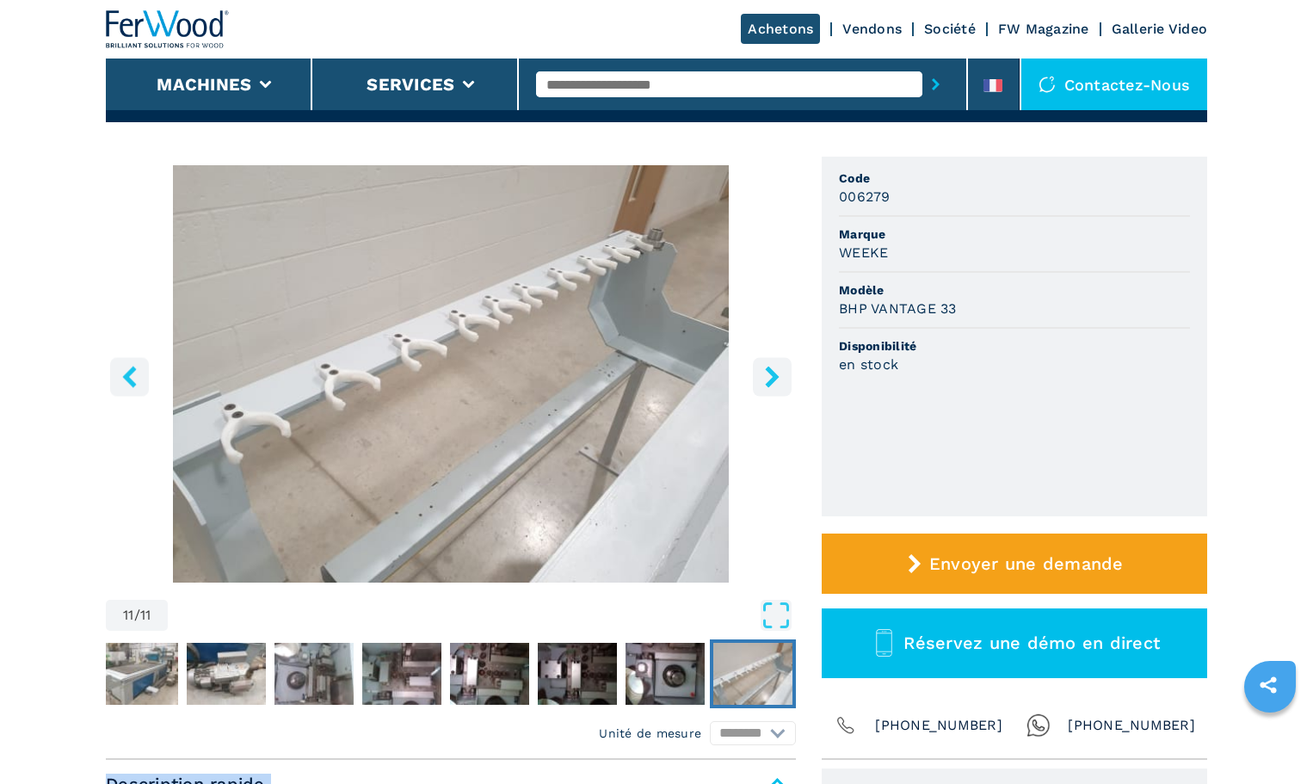
click at [429, 366] on img "Go to Slide 11" at bounding box center [451, 373] width 690 height 417
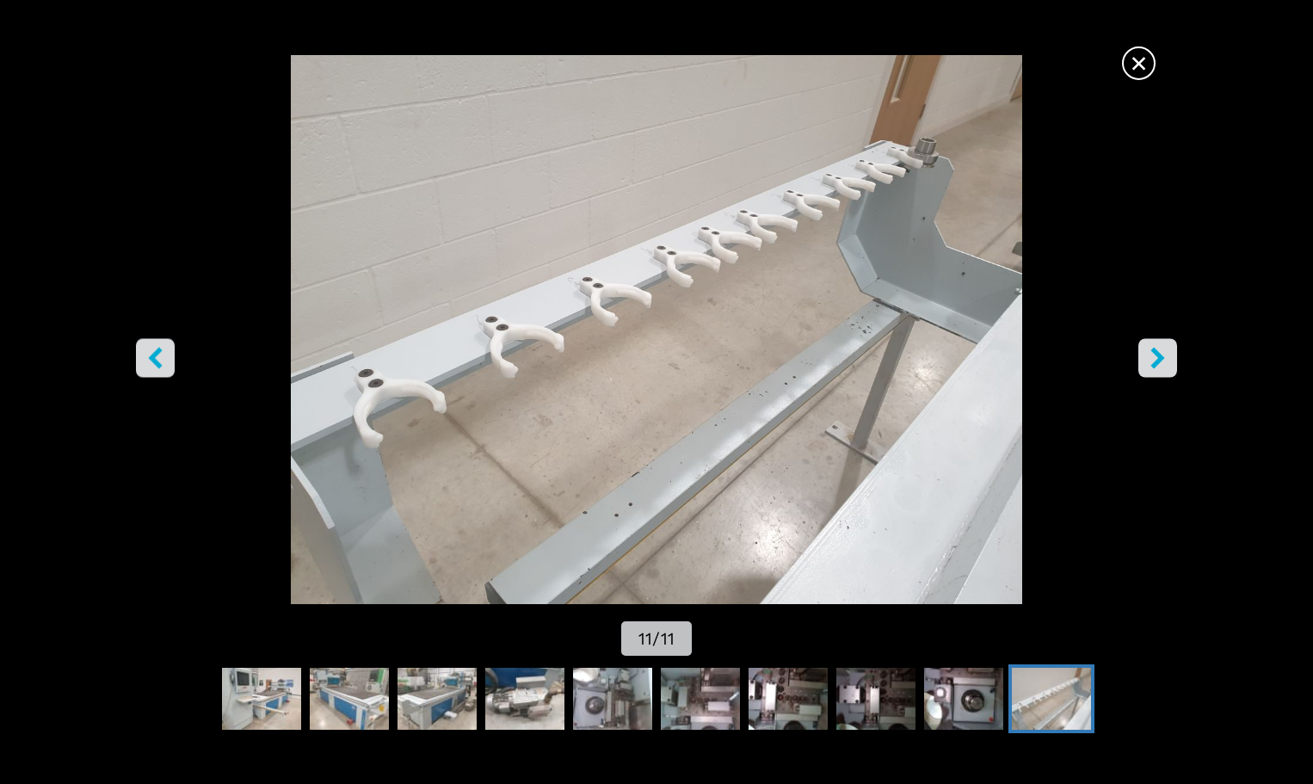
click at [161, 337] on img "Go to Slide 11" at bounding box center [655, 329] width 1181 height 549
click at [157, 352] on icon "left-button" at bounding box center [155, 358] width 14 height 22
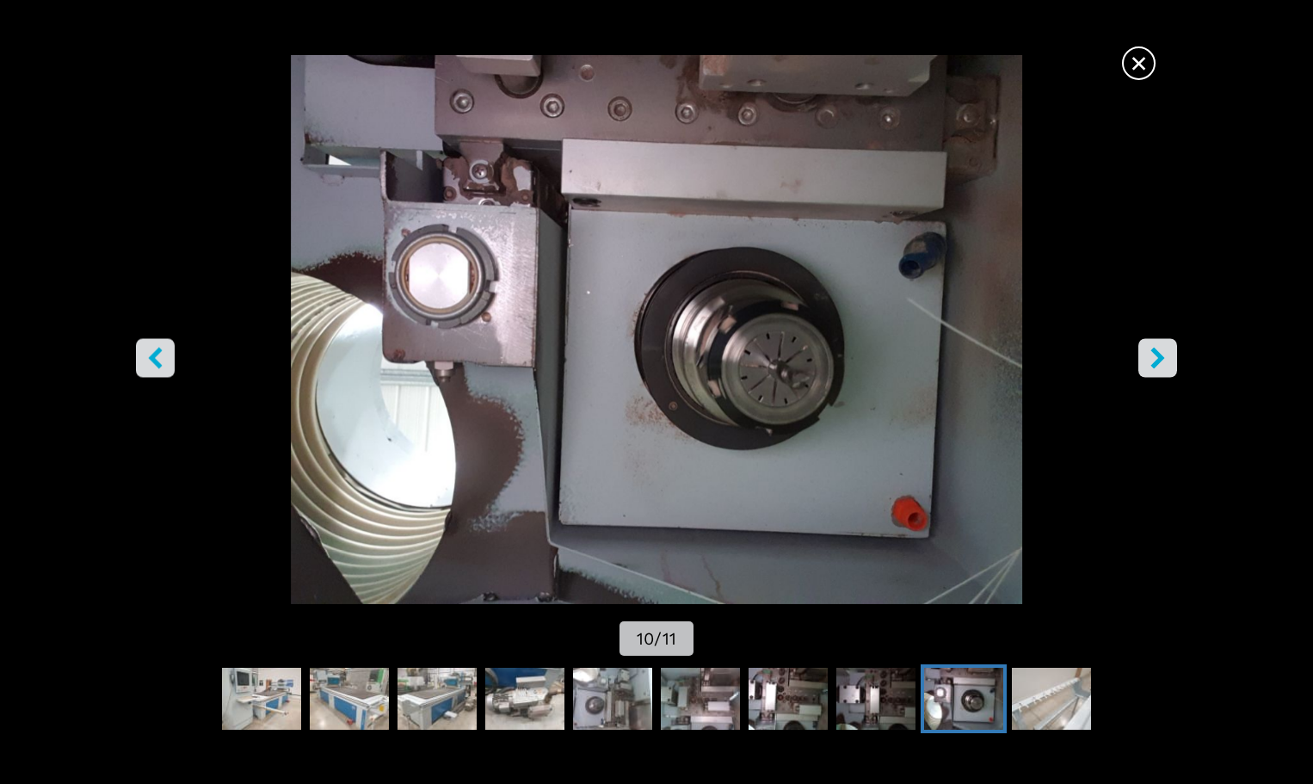
click at [157, 352] on icon "left-button" at bounding box center [155, 358] width 14 height 22
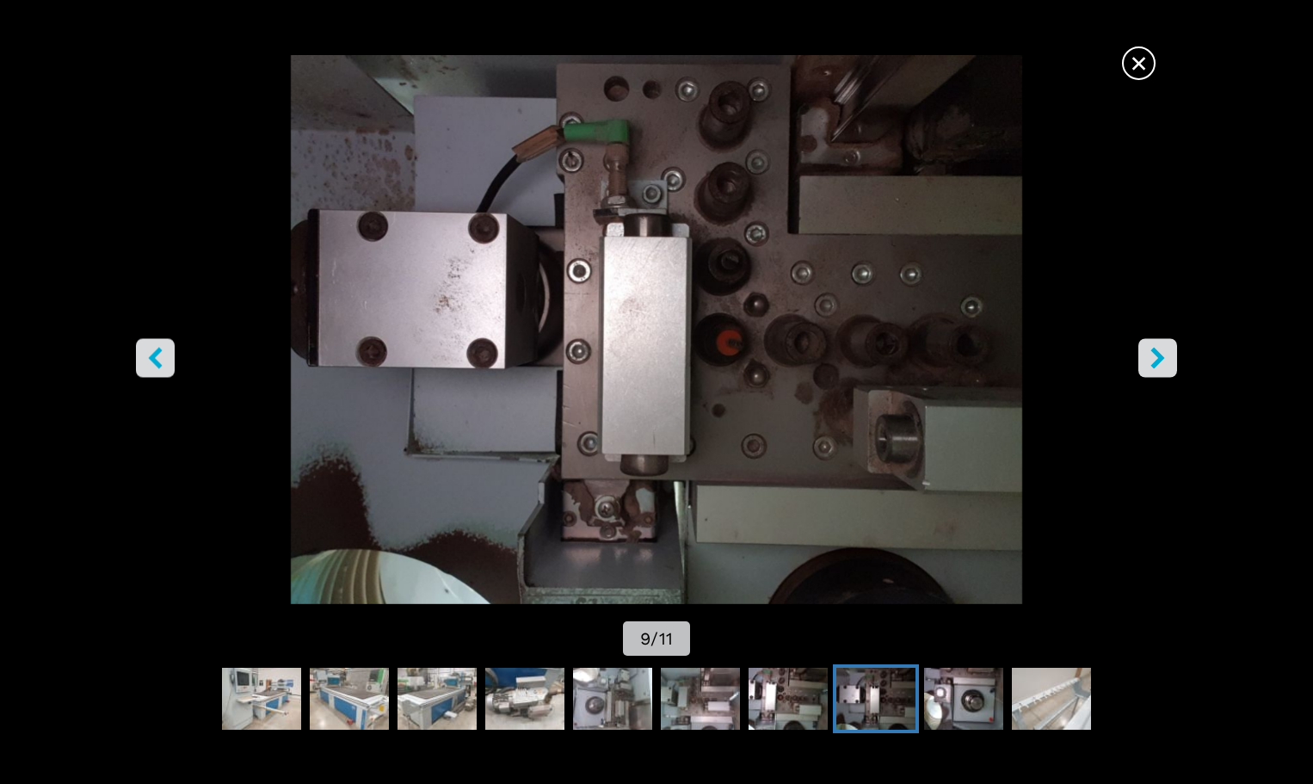
click at [157, 352] on icon "left-button" at bounding box center [155, 358] width 14 height 22
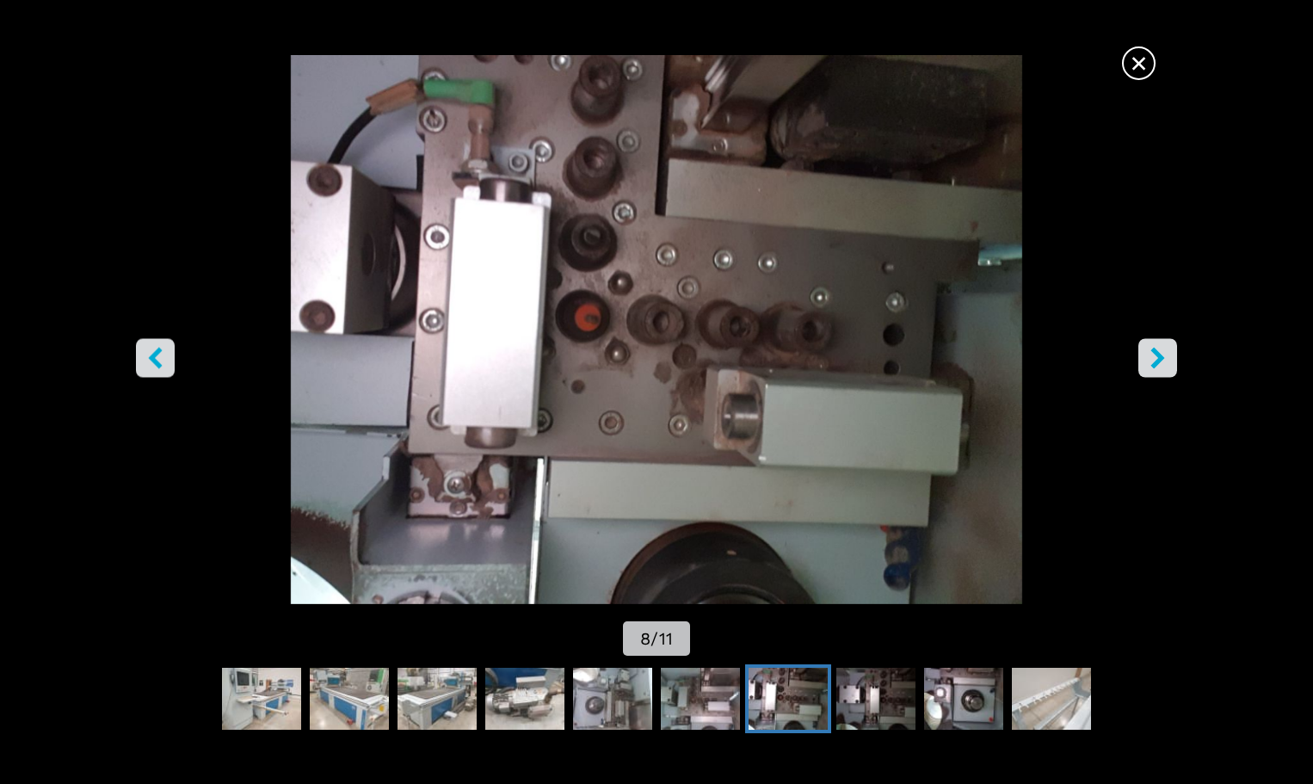
click at [157, 352] on icon "left-button" at bounding box center [155, 358] width 14 height 22
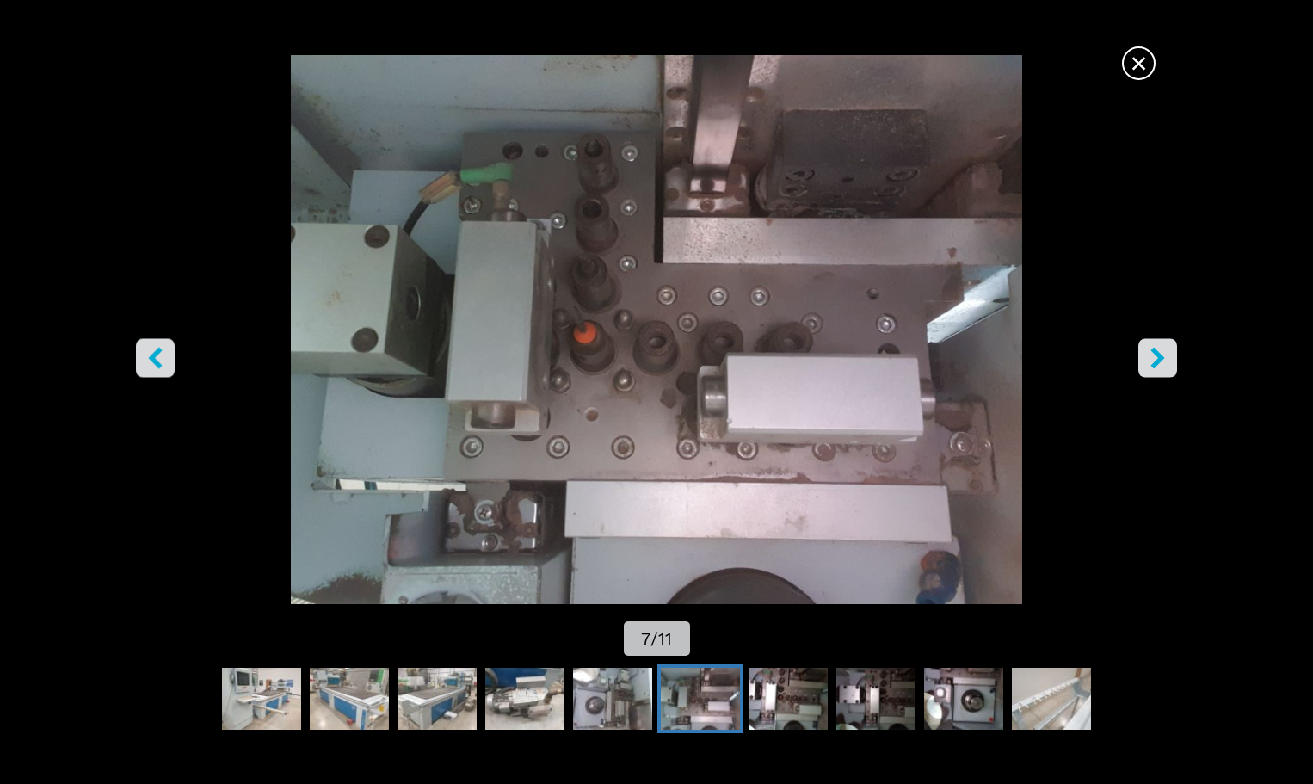
click at [157, 352] on icon "left-button" at bounding box center [155, 358] width 14 height 22
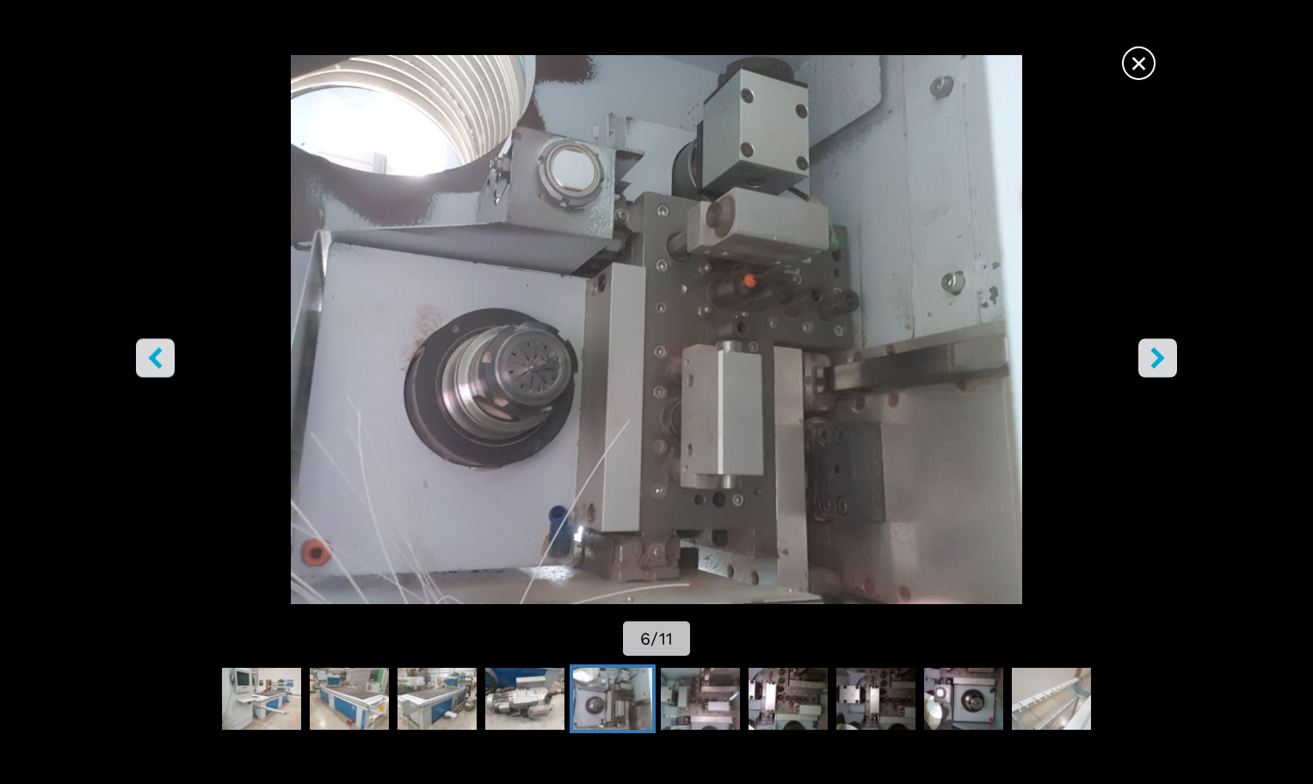
click at [755, 247] on img "Go to Slide 6" at bounding box center [655, 329] width 1181 height 549
click at [1139, 57] on span "×" at bounding box center [1139, 60] width 30 height 30
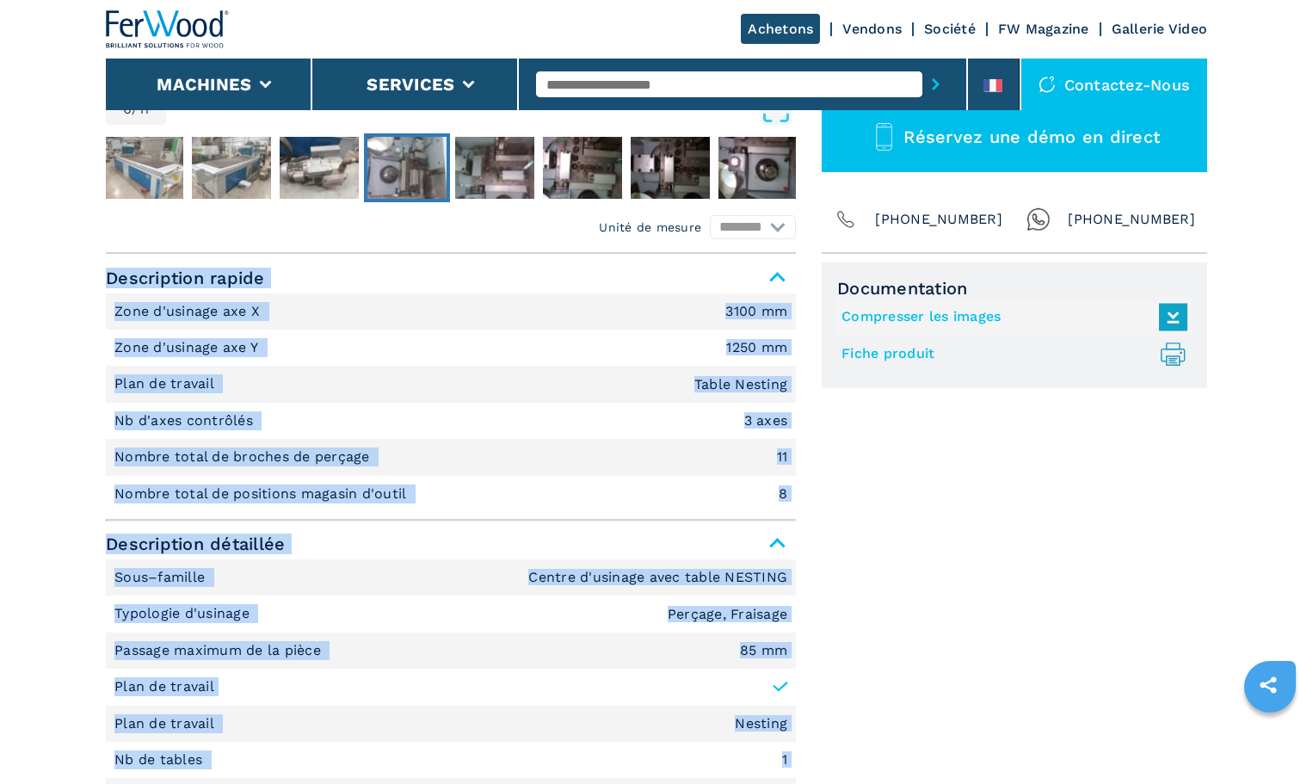
scroll to position [602, 0]
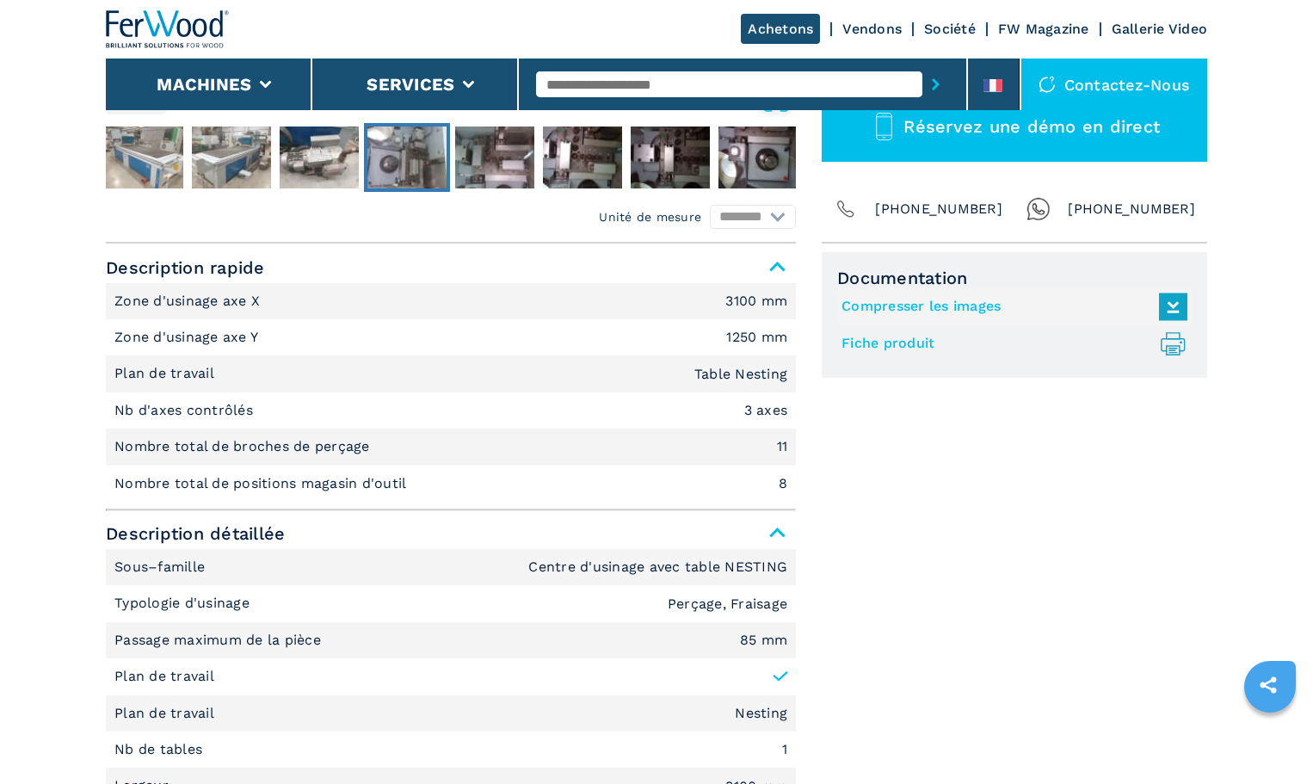
click at [902, 343] on link "Fiche produit .prefix__st0{stroke-linecap:round;stroke-linejoin:round}.prefix__…" at bounding box center [1009, 344] width 337 height 28
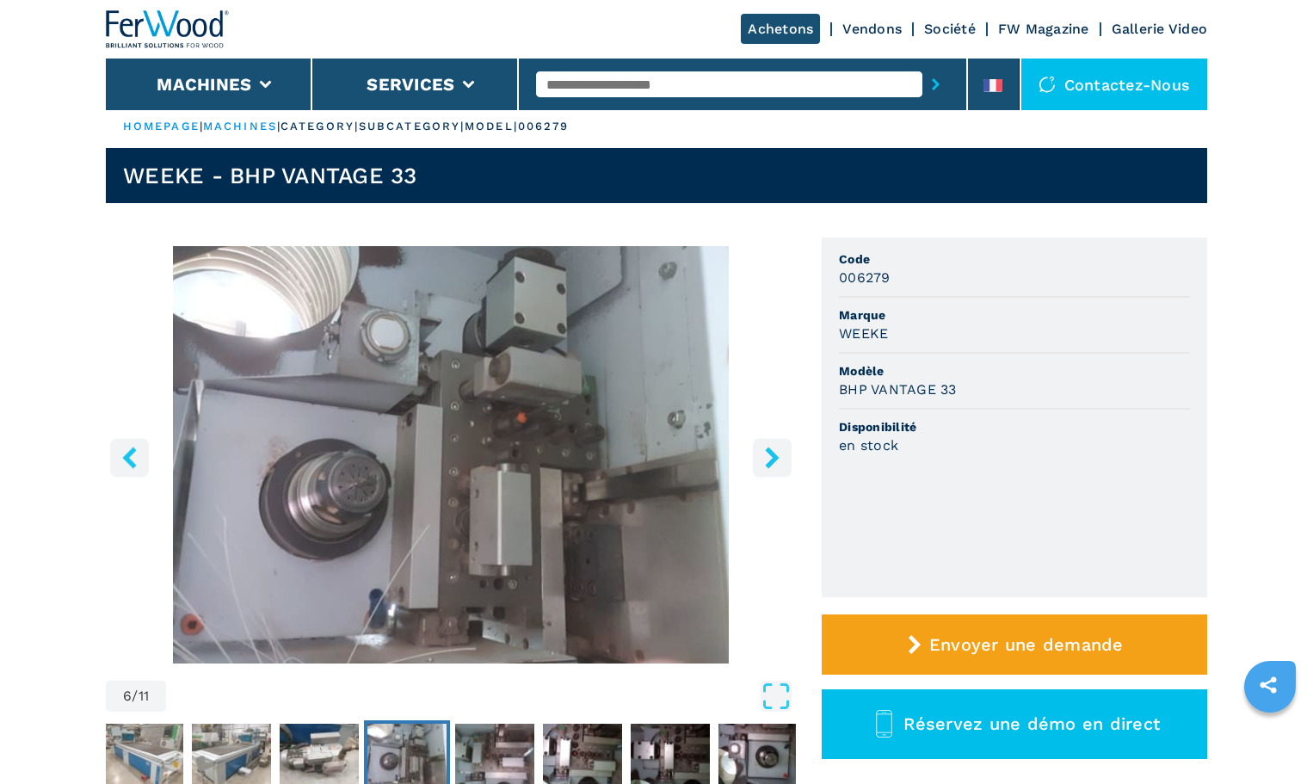
scroll to position [0, 0]
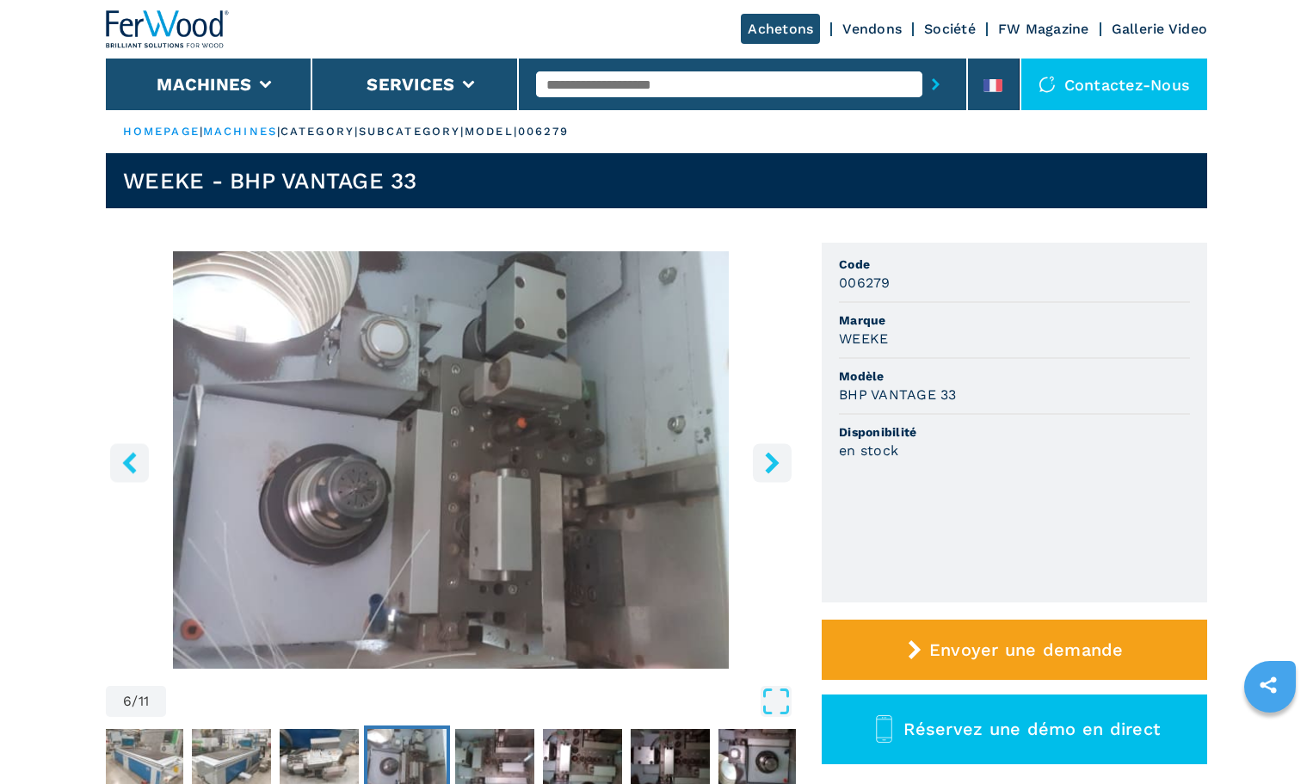
click at [120, 462] on icon "left-button" at bounding box center [130, 463] width 22 height 22
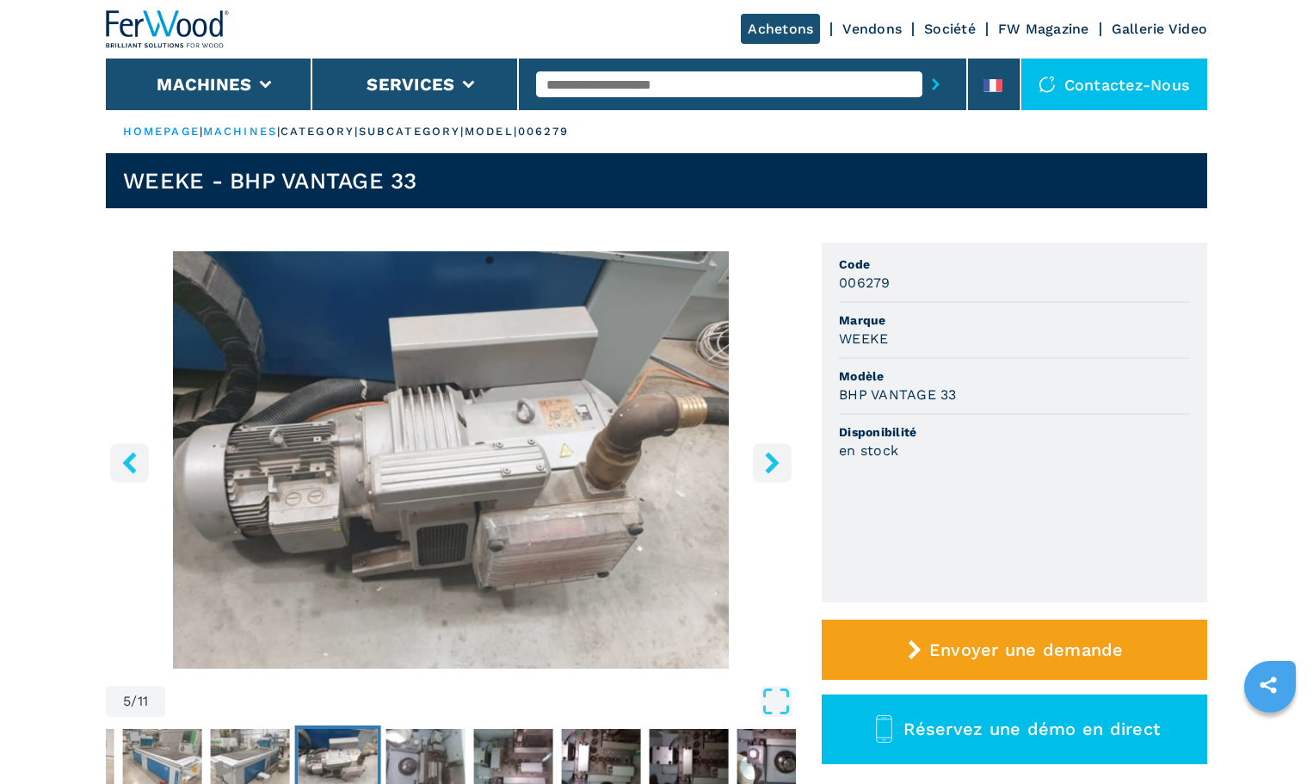
click at [120, 462] on icon "left-button" at bounding box center [130, 463] width 22 height 22
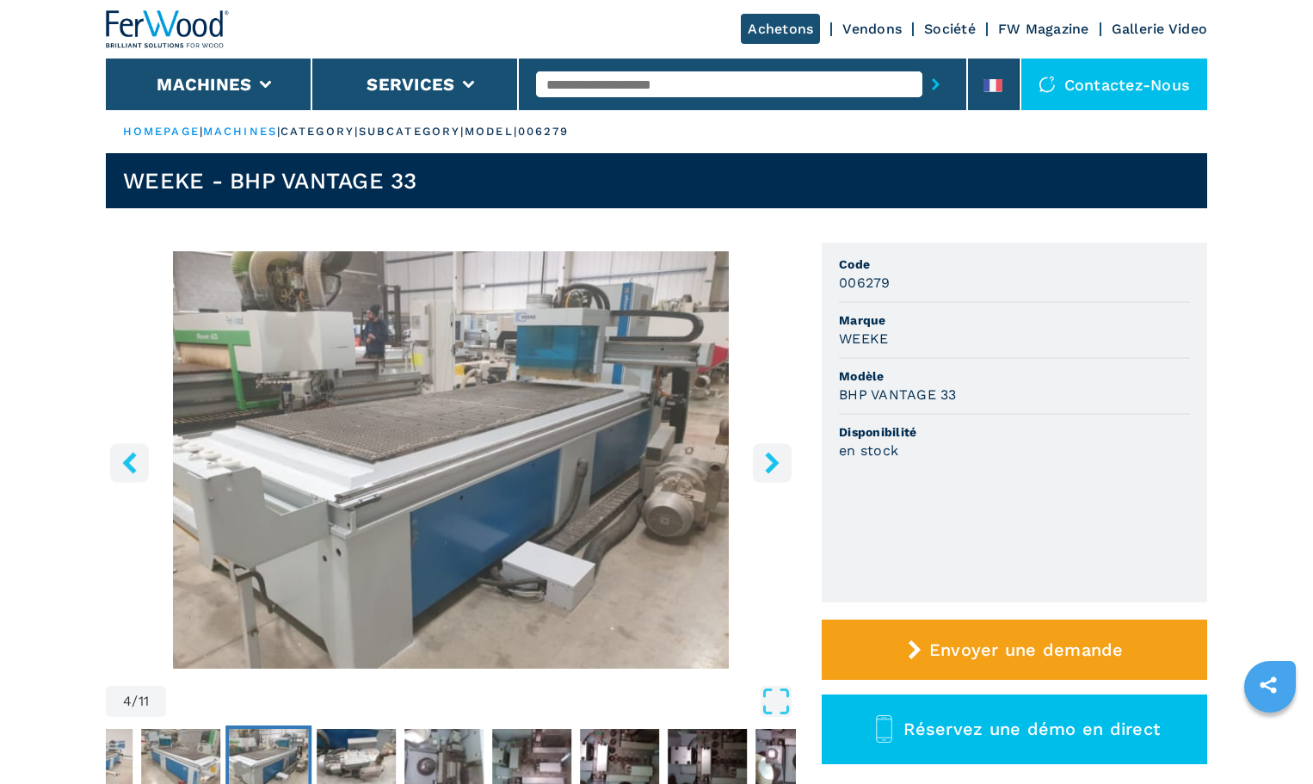
click at [121, 461] on icon "left-button" at bounding box center [130, 463] width 22 height 22
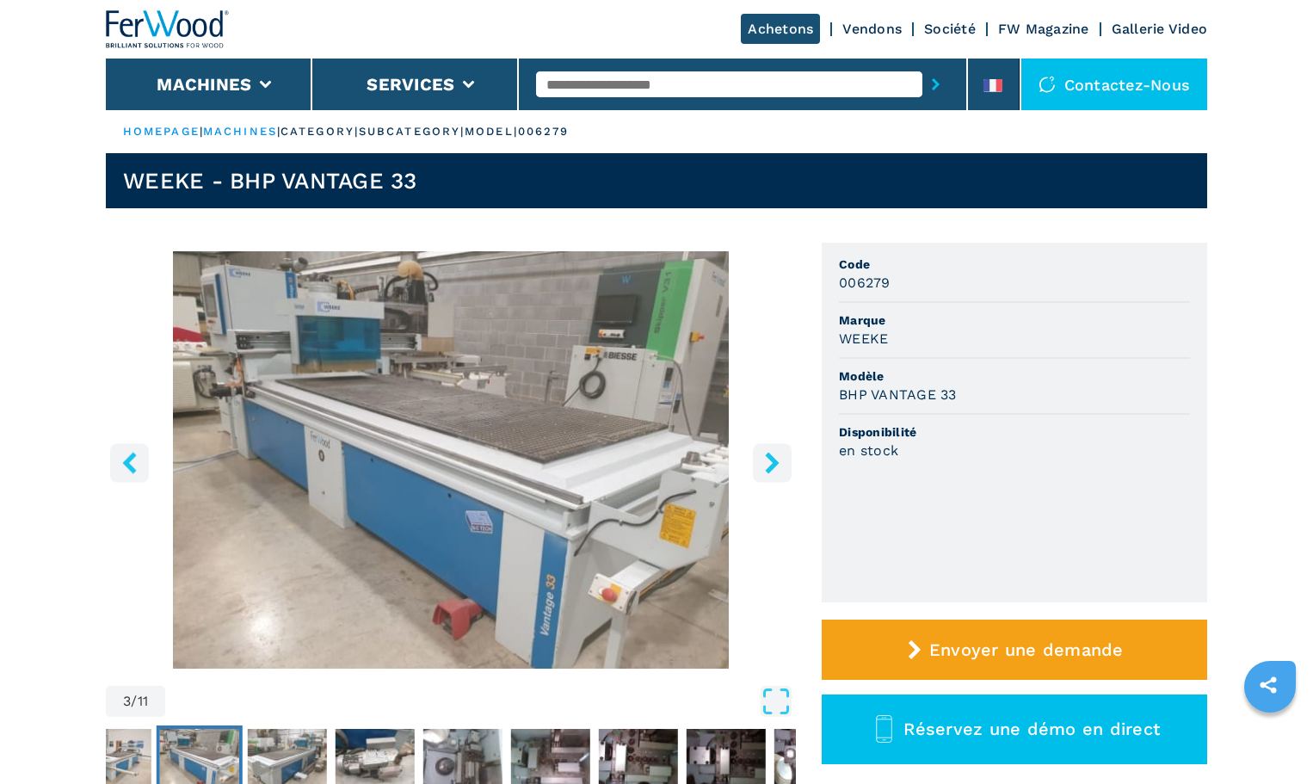
click at [121, 461] on icon "left-button" at bounding box center [130, 463] width 22 height 22
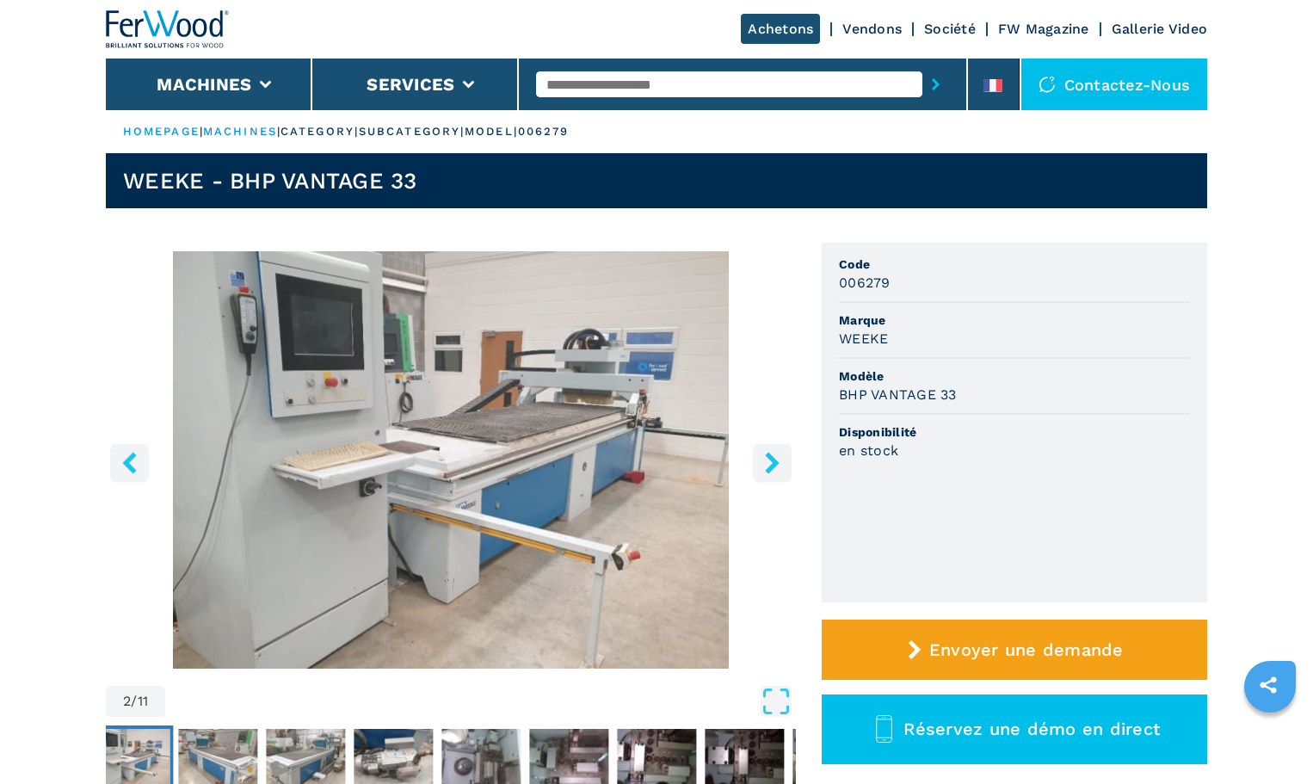
click at [123, 460] on icon "left-button" at bounding box center [130, 463] width 22 height 22
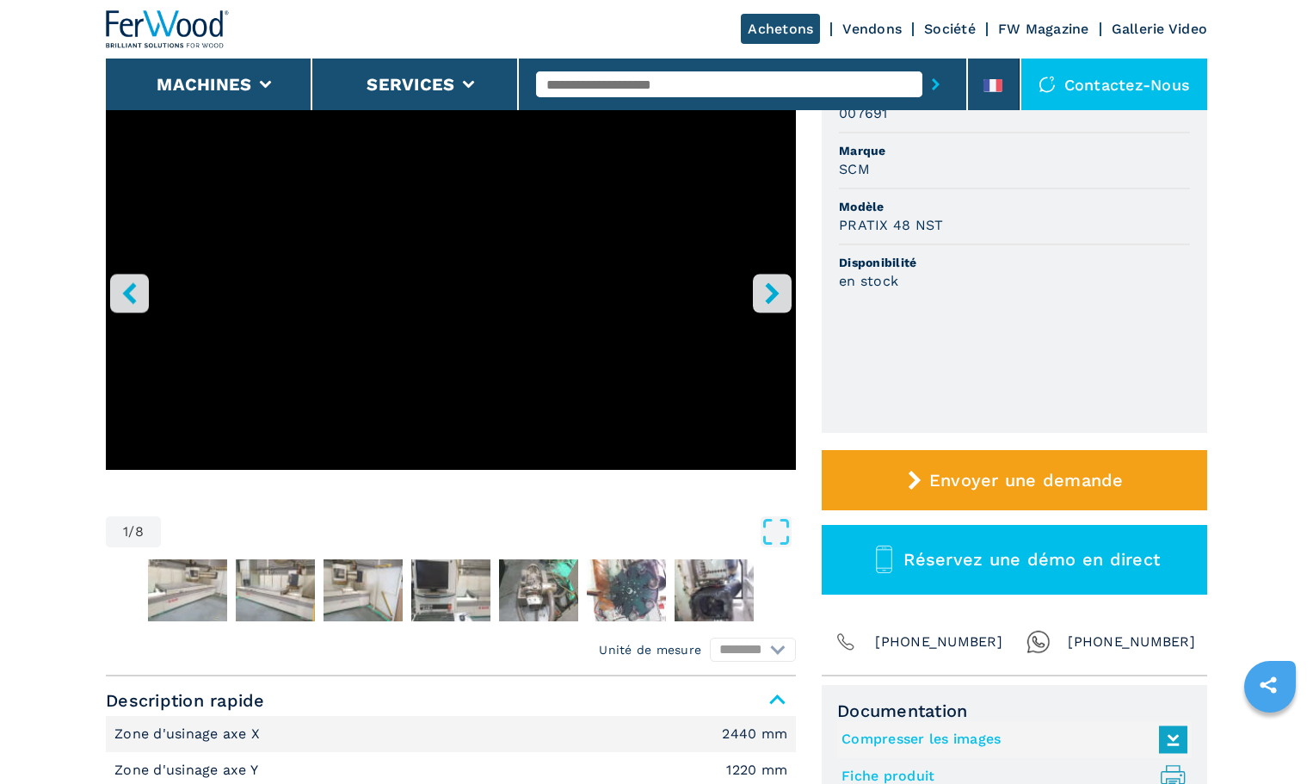
scroll to position [430, 0]
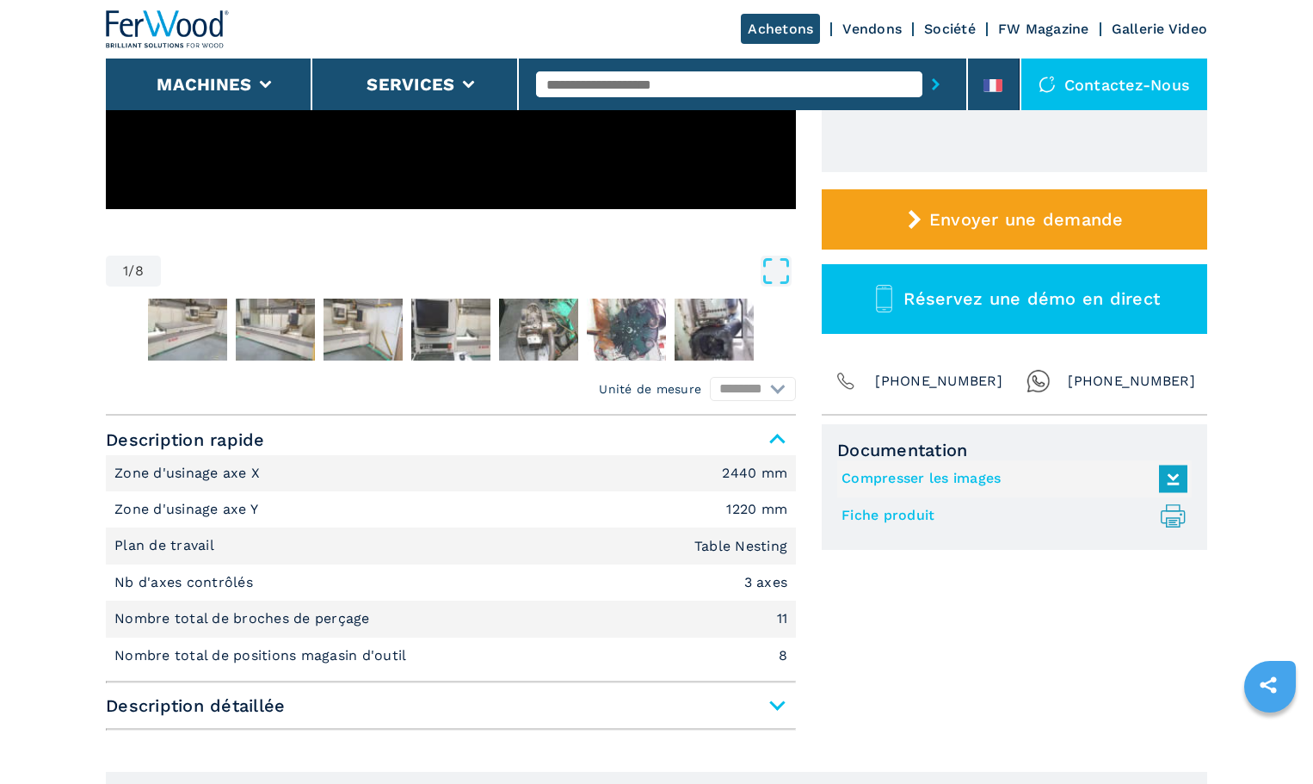
click at [1168, 516] on icon ".prefix__st0{stroke-linecap:round;stroke-linejoin:round}.prefix__st0,.prefix__s…" at bounding box center [1173, 516] width 28 height 28
